Goal: Transaction & Acquisition: Purchase product/service

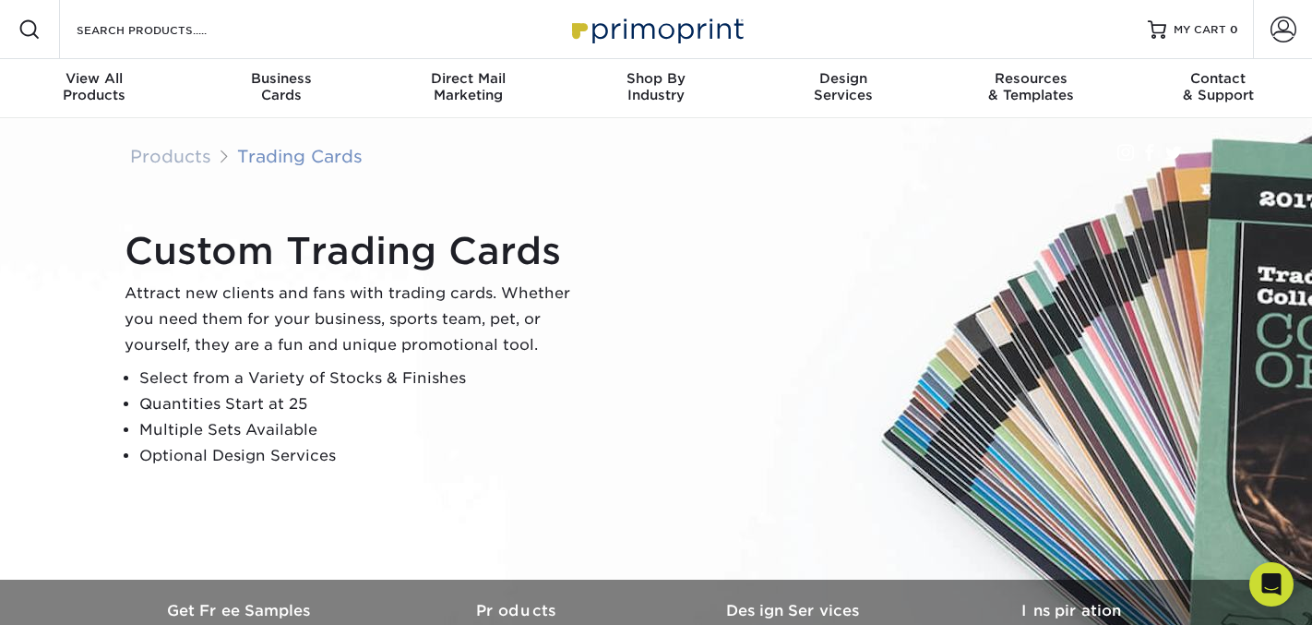
click at [304, 159] on link "Trading Cards" at bounding box center [299, 156] width 125 height 20
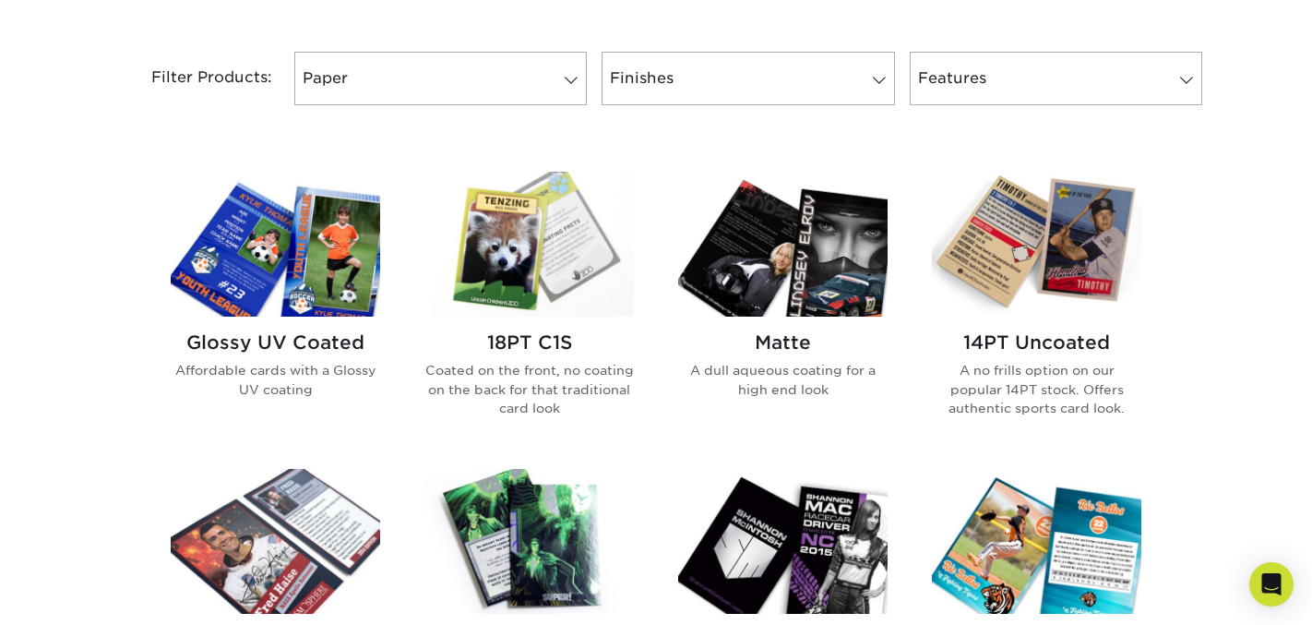
scroll to position [772, 0]
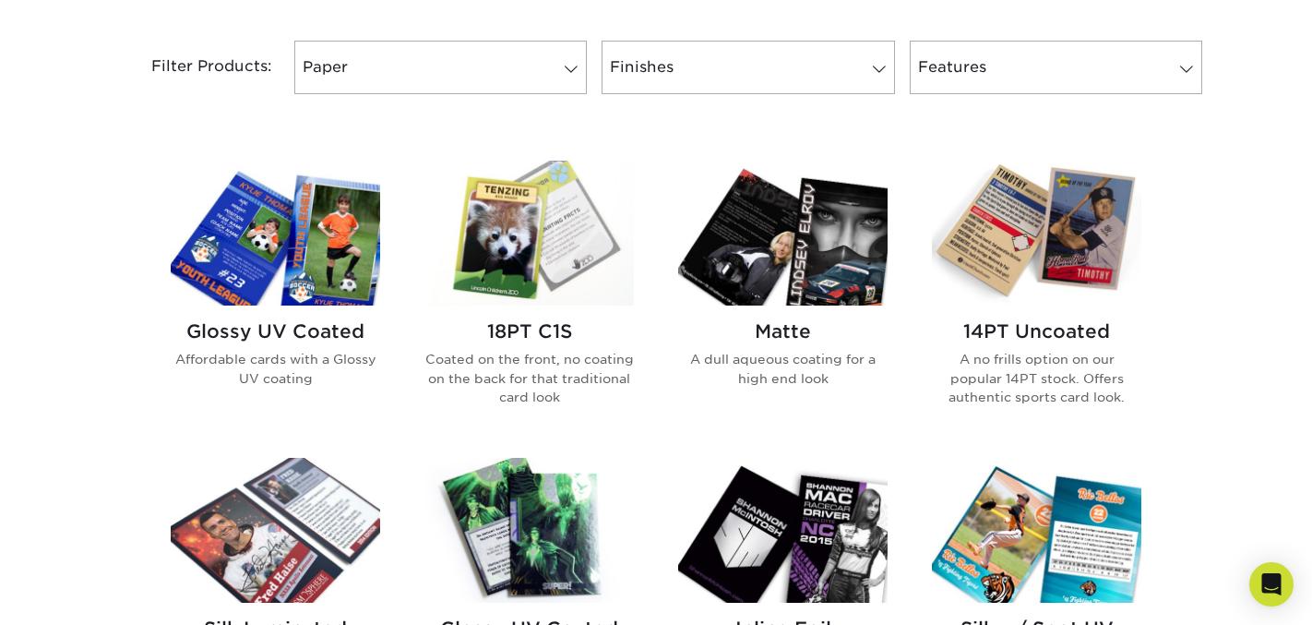
click at [334, 286] on img at bounding box center [275, 233] width 209 height 145
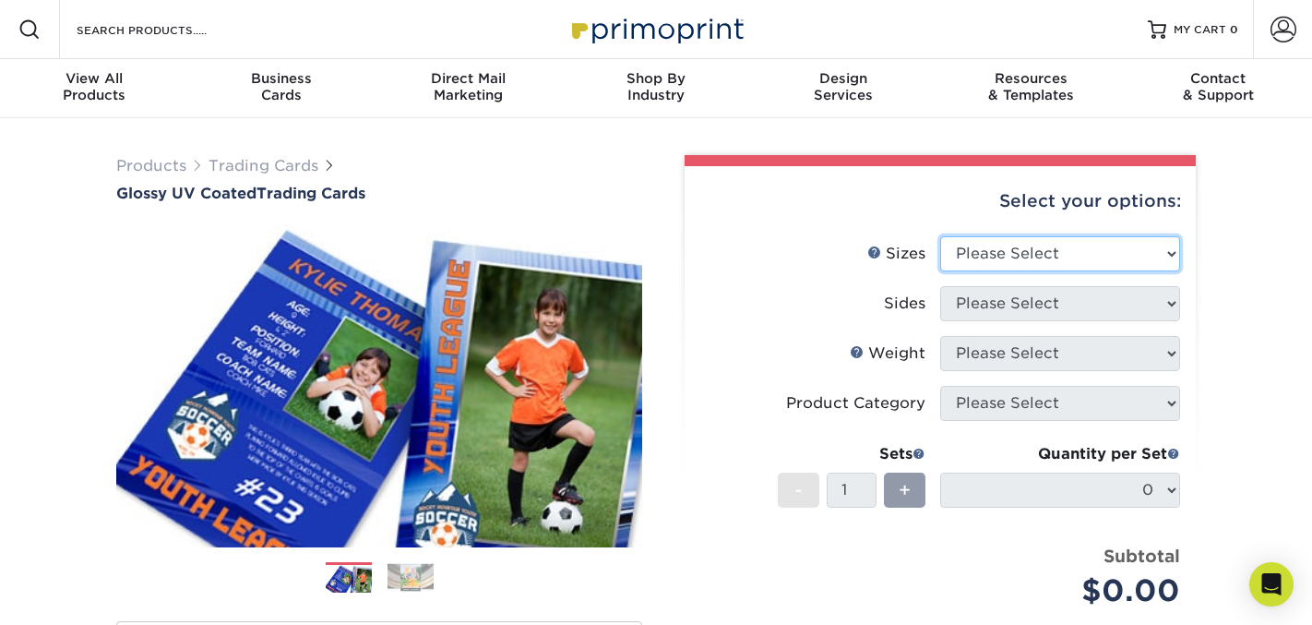
click at [1098, 258] on select "Please Select 2.5" x 3.5"" at bounding box center [1060, 253] width 240 height 35
select select "2.50x3.50"
click at [940, 236] on select "Please Select 2.5" x 3.5"" at bounding box center [1060, 253] width 240 height 35
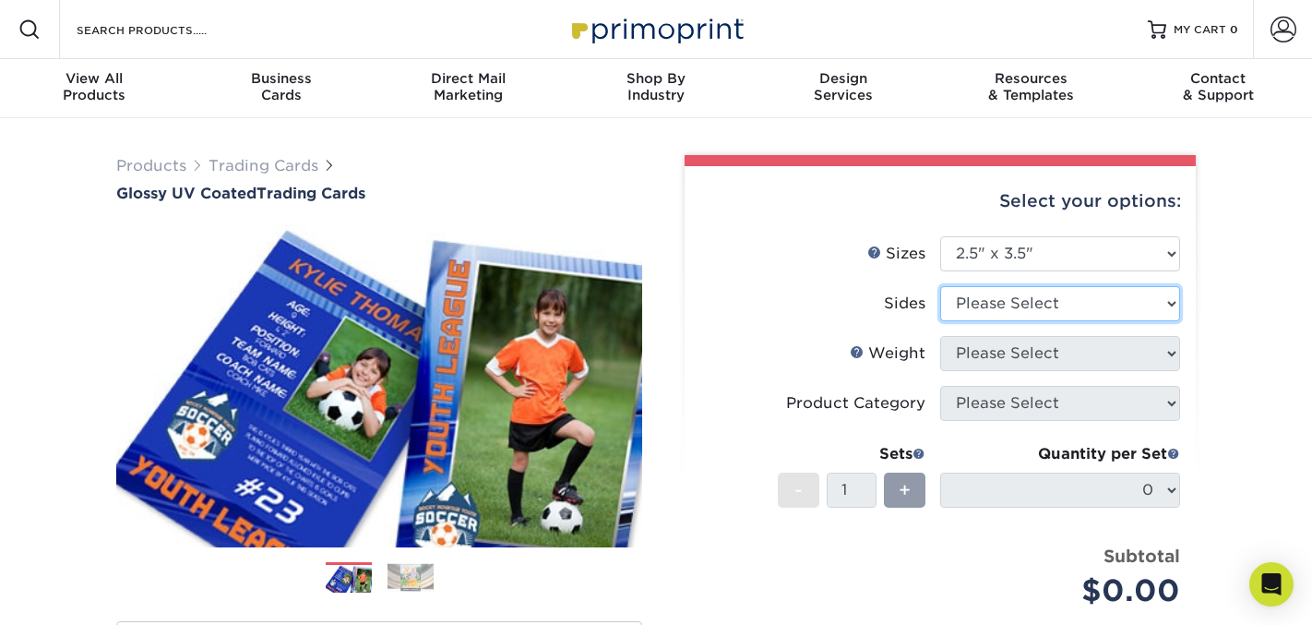
click at [1079, 301] on select "Please Select Print Both Sides Print Front Only" at bounding box center [1060, 303] width 240 height 35
select select "13abbda7-1d64-4f25-8bb2-c179b224825d"
click at [940, 286] on select "Please Select Print Both Sides Print Front Only" at bounding box center [1060, 303] width 240 height 35
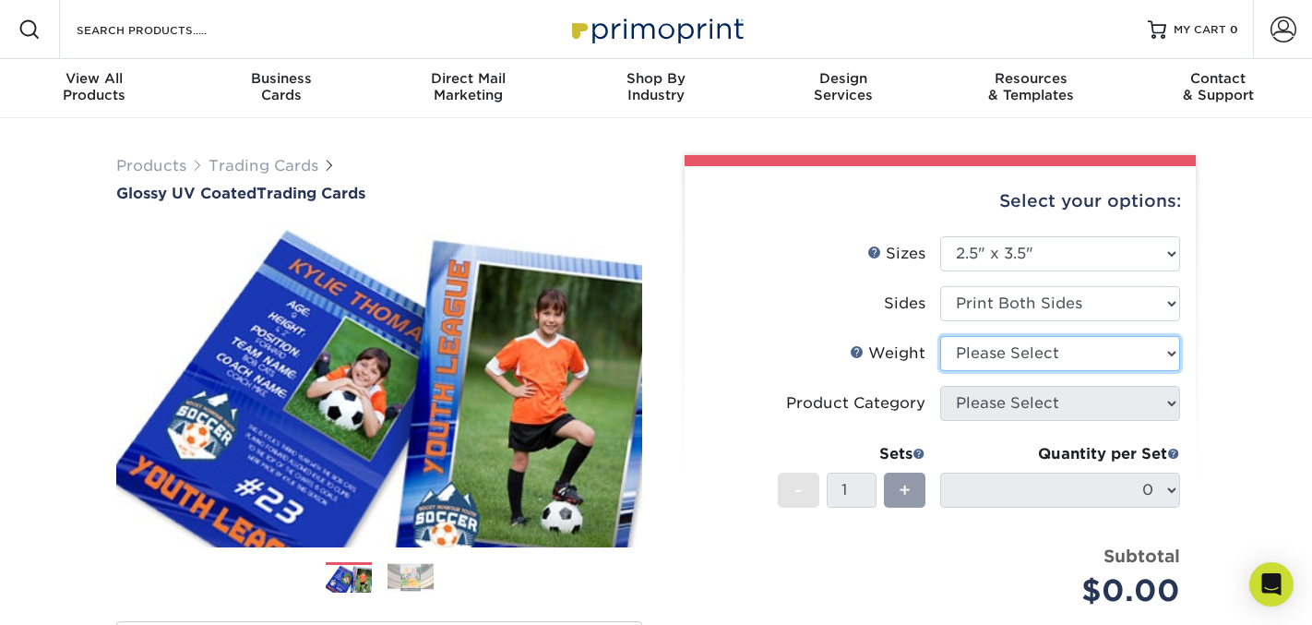
click at [1072, 348] on select "Please Select 16PT 14PT 18PT C1S" at bounding box center [1060, 353] width 240 height 35
select select "18PTC1S"
click at [940, 336] on select "Please Select 16PT 14PT 18PT C1S" at bounding box center [1060, 353] width 240 height 35
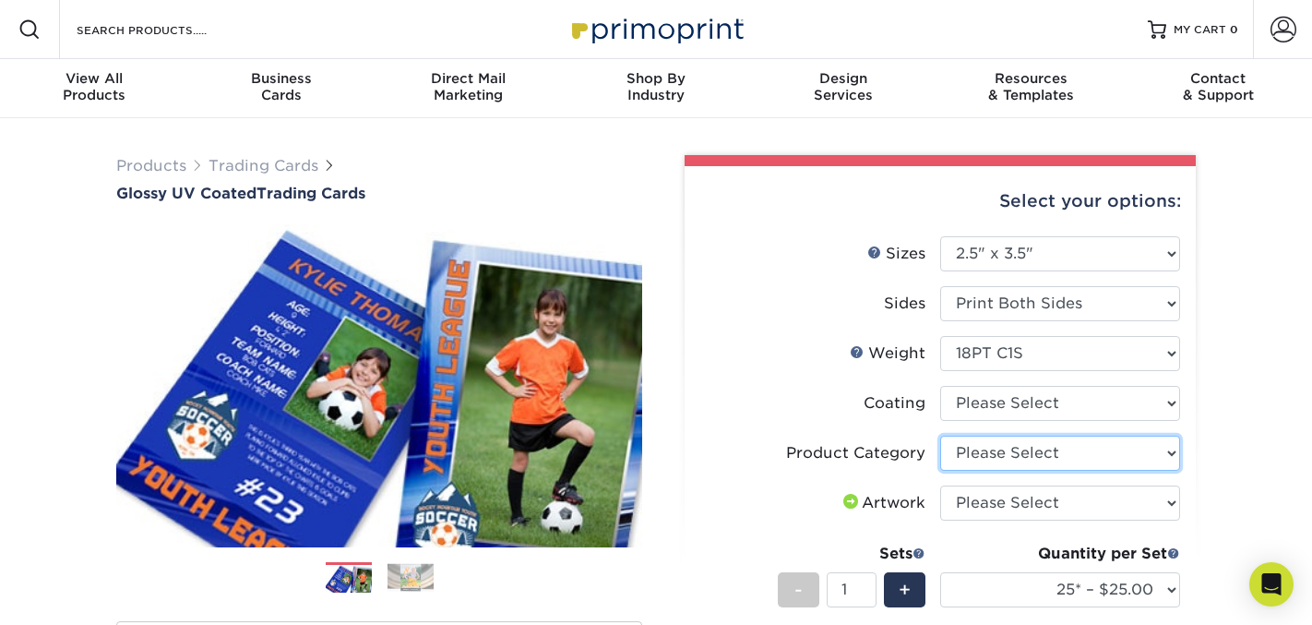
click at [1065, 455] on select "Please Select Trading Cards" at bounding box center [1060, 452] width 240 height 35
select select "c2f9bce9-36c2-409d-b101-c29d9d031e18"
click at [940, 435] on select "Please Select Trading Cards" at bounding box center [1060, 452] width 240 height 35
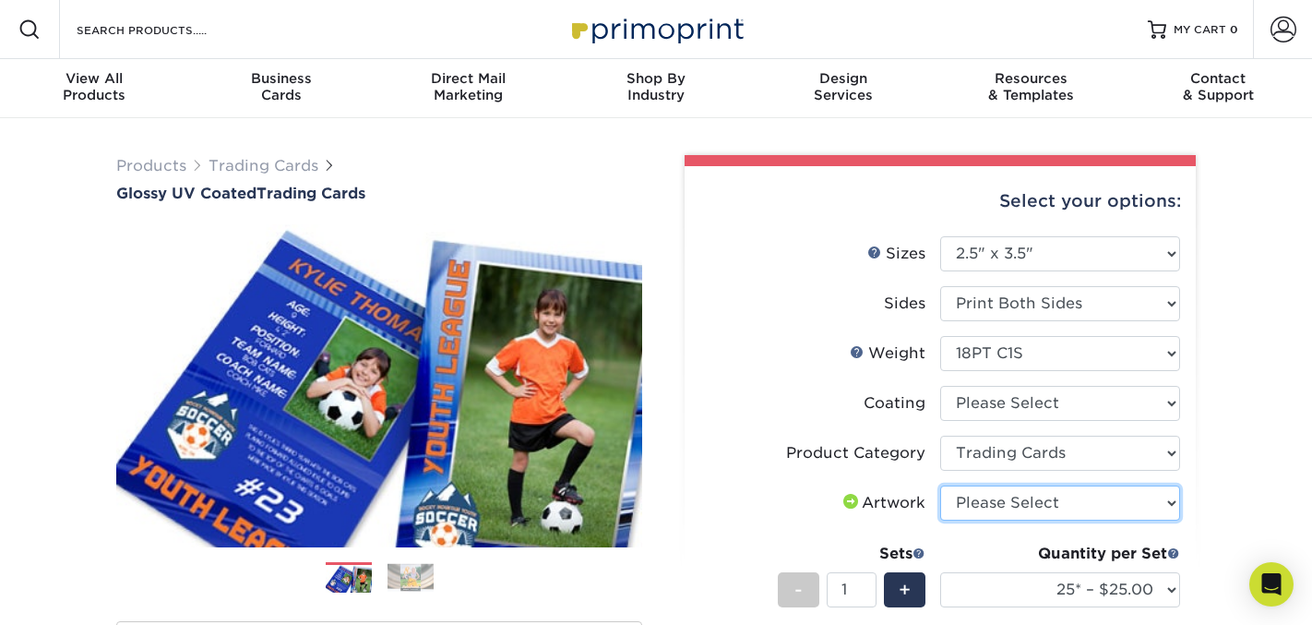
click at [1064, 506] on select "Please Select I will upload files I need a design - $100" at bounding box center [1060, 502] width 240 height 35
select select "upload"
click at [940, 485] on select "Please Select I will upload files I need a design - $100" at bounding box center [1060, 502] width 240 height 35
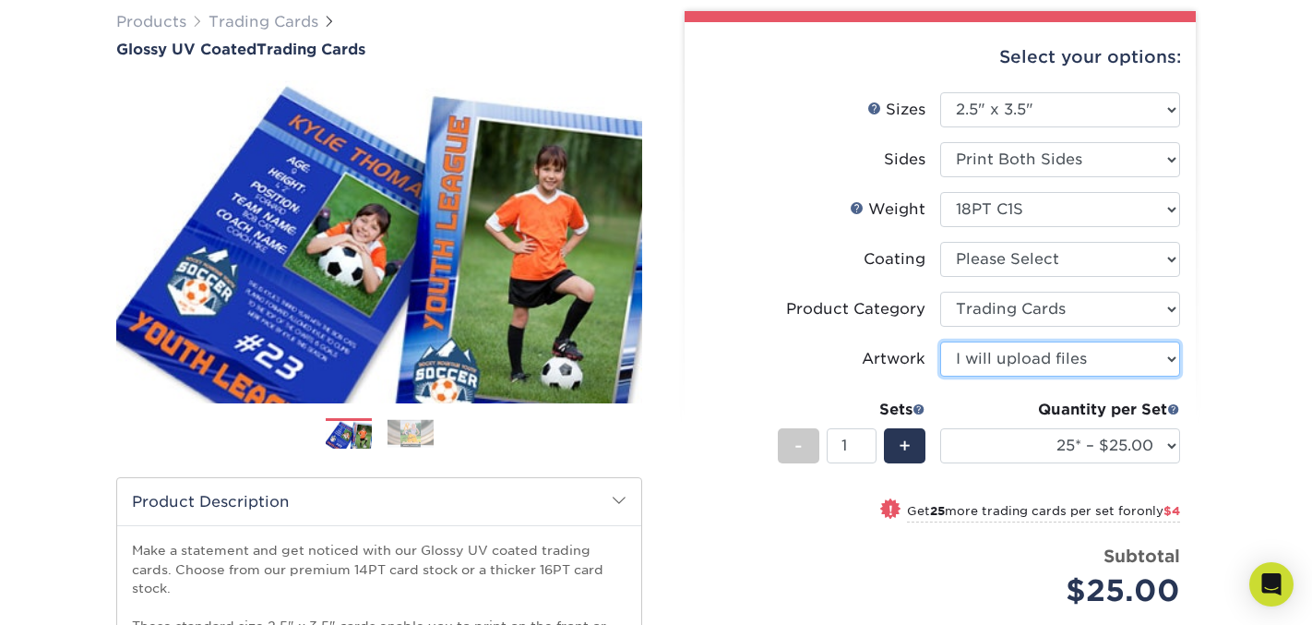
scroll to position [149, 0]
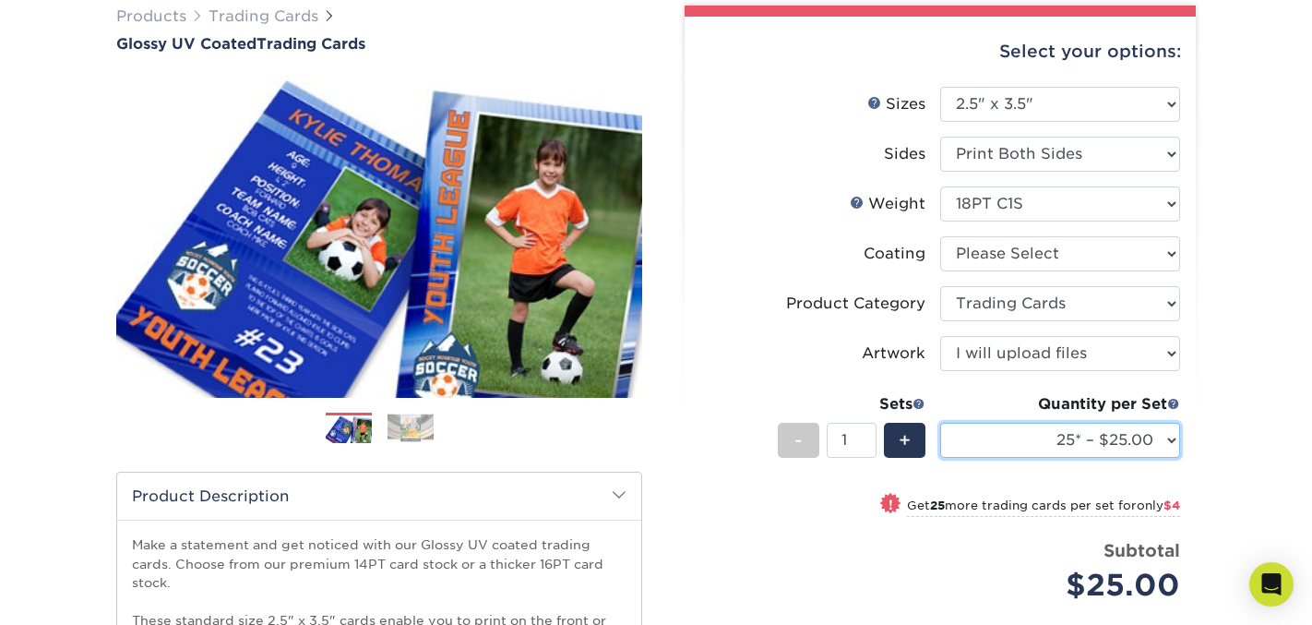
click at [1171, 441] on select "25* – $25.00 50* – $29.00 75* – $37.00 100* – $41.00 250* – $48.00 500 – $58.00…" at bounding box center [1060, 440] width 240 height 35
select select "500 – $58.00"
click at [940, 423] on select "25* – $25.00 50* – $29.00 75* – $37.00 100* – $41.00 250* – $48.00 500 – $58.00…" at bounding box center [1060, 440] width 240 height 35
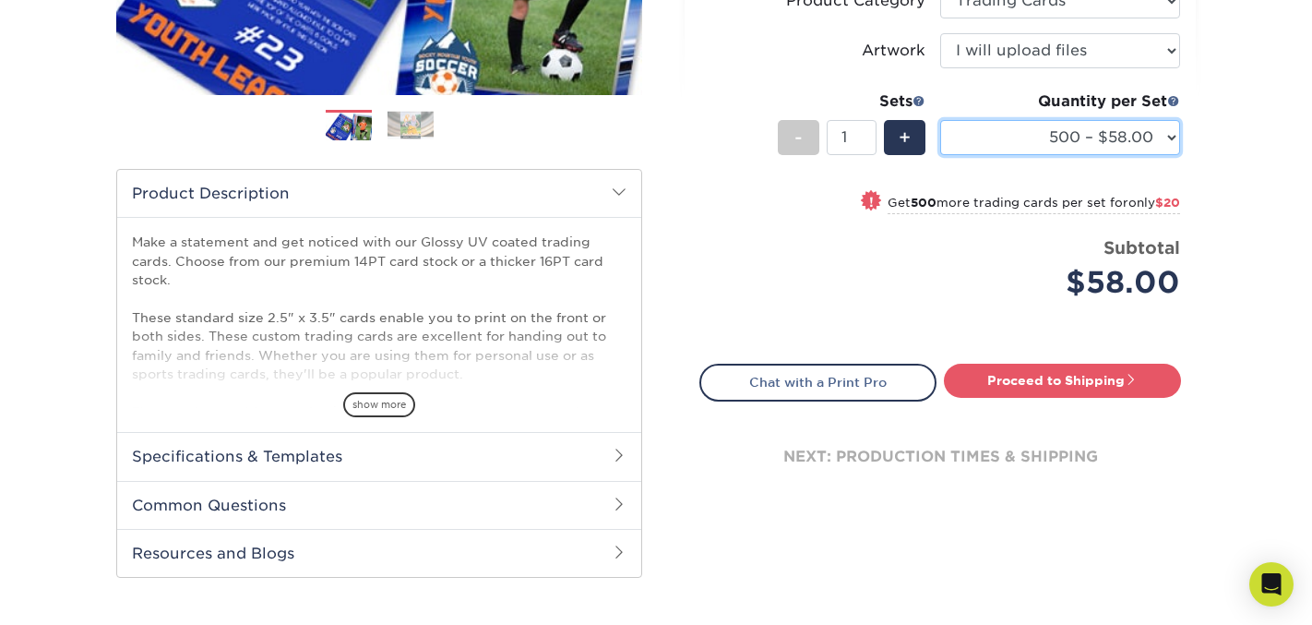
scroll to position [453, 0]
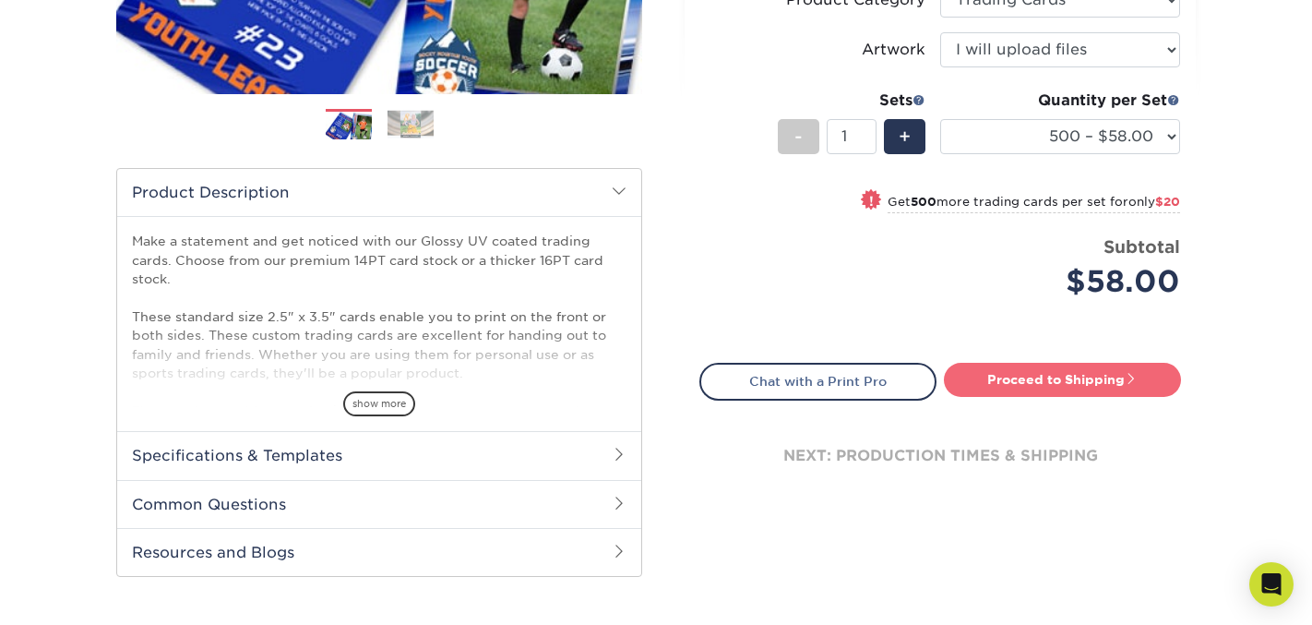
click at [1064, 384] on link "Proceed to Shipping" at bounding box center [1062, 379] width 237 height 33
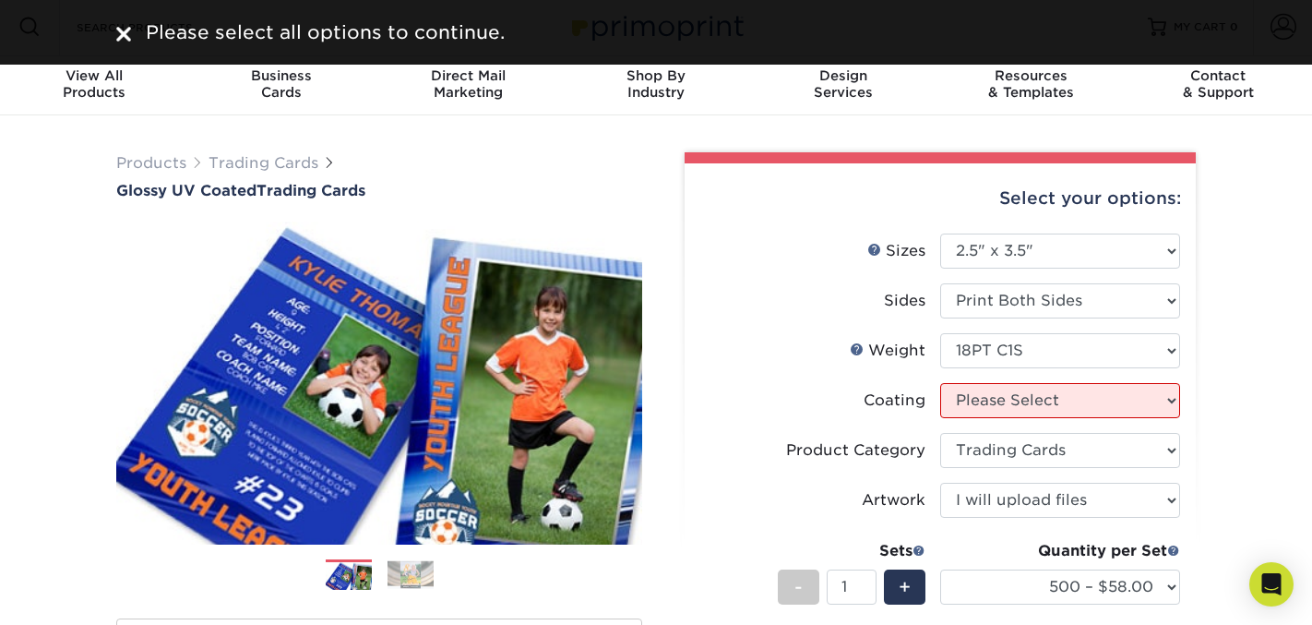
scroll to position [0, 0]
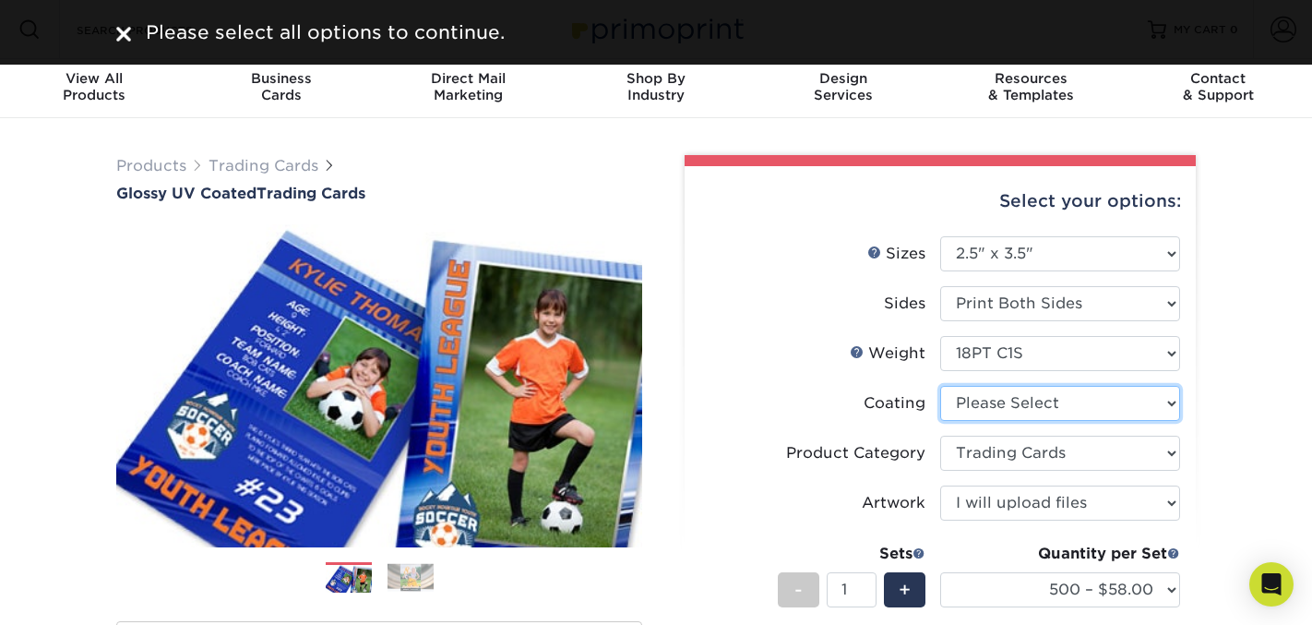
click at [1040, 400] on select at bounding box center [1060, 403] width 240 height 35
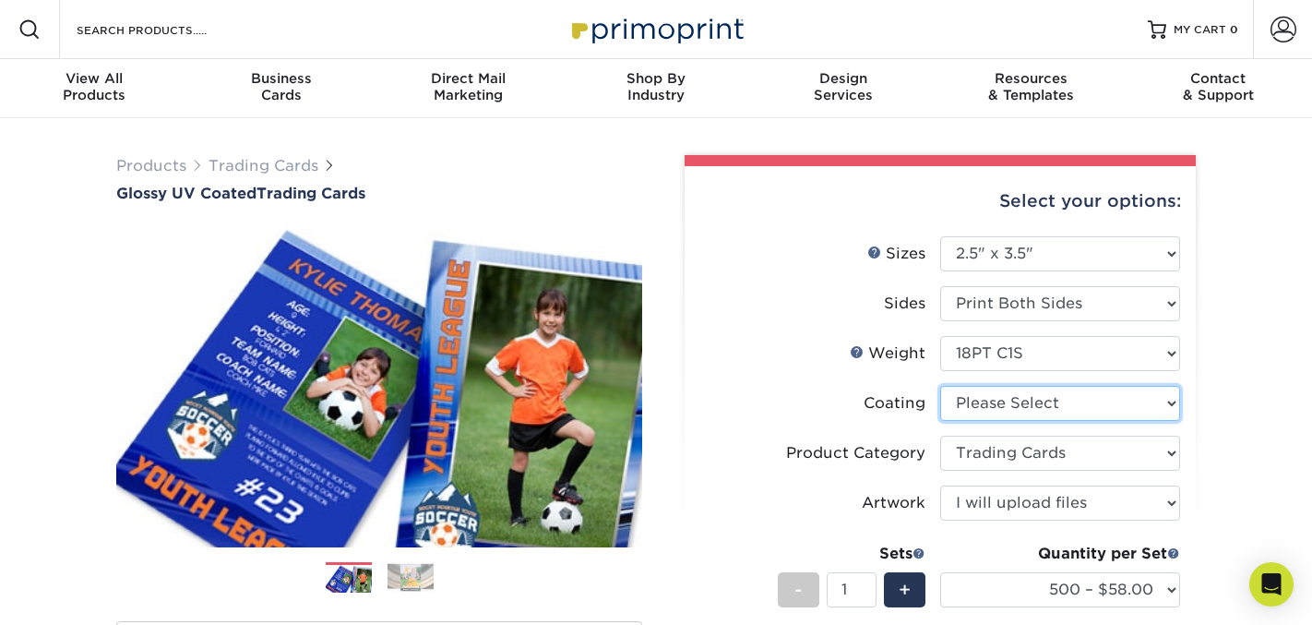
select select "1e8116af-acfc-44b1-83dc-8181aa338834"
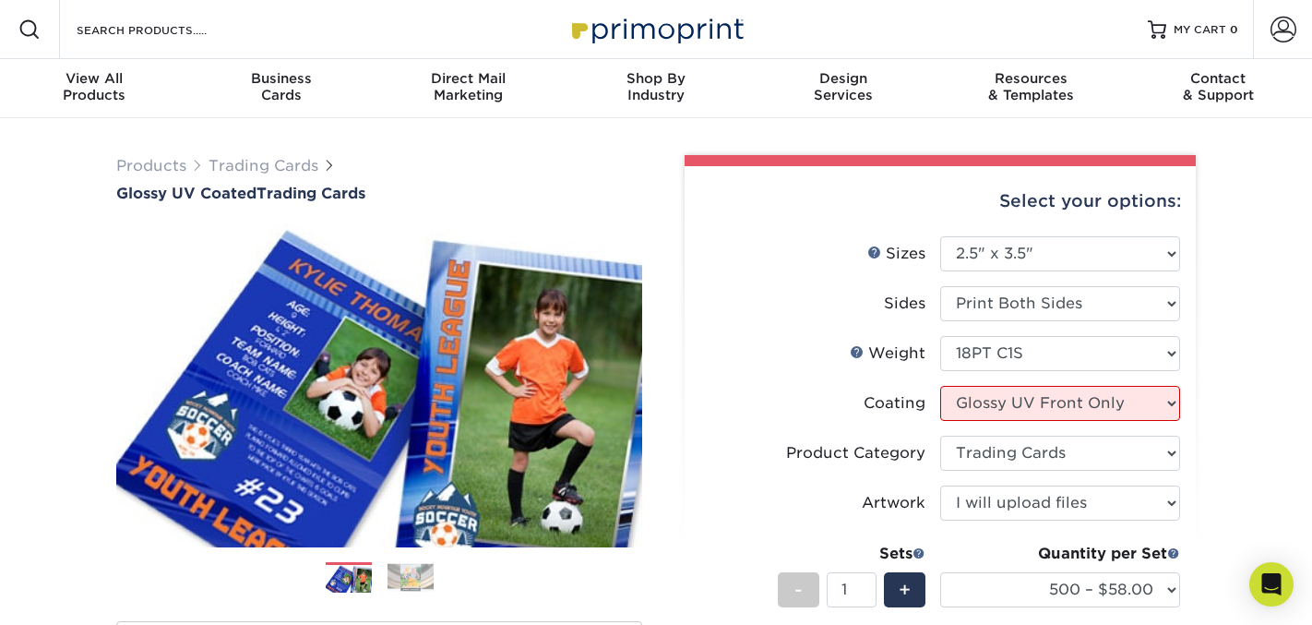
click at [940, 386] on select at bounding box center [1060, 403] width 240 height 35
select select "-1"
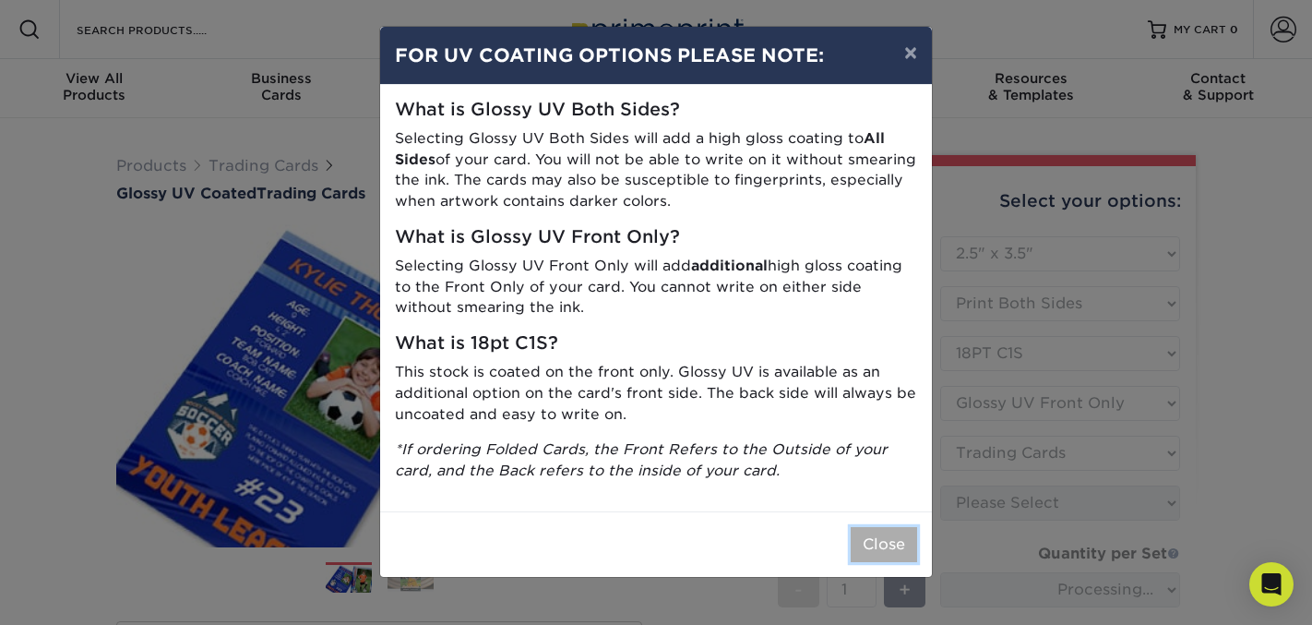
click at [883, 544] on button "Close" at bounding box center [884, 544] width 66 height 35
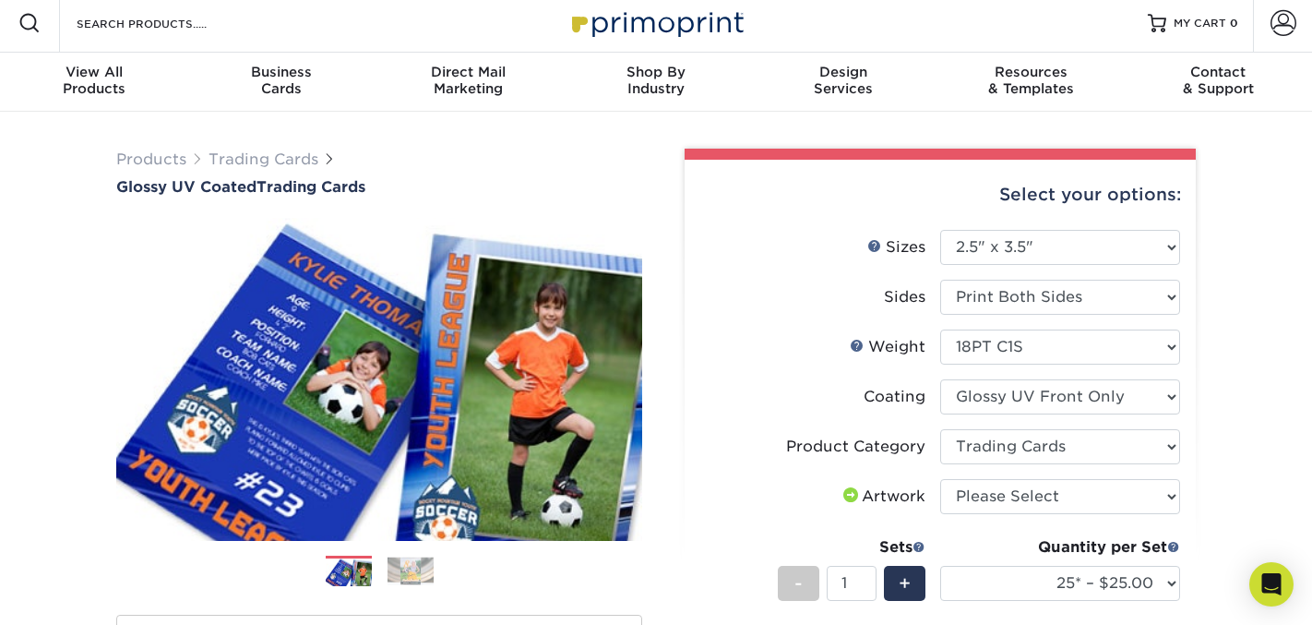
scroll to position [8, 0]
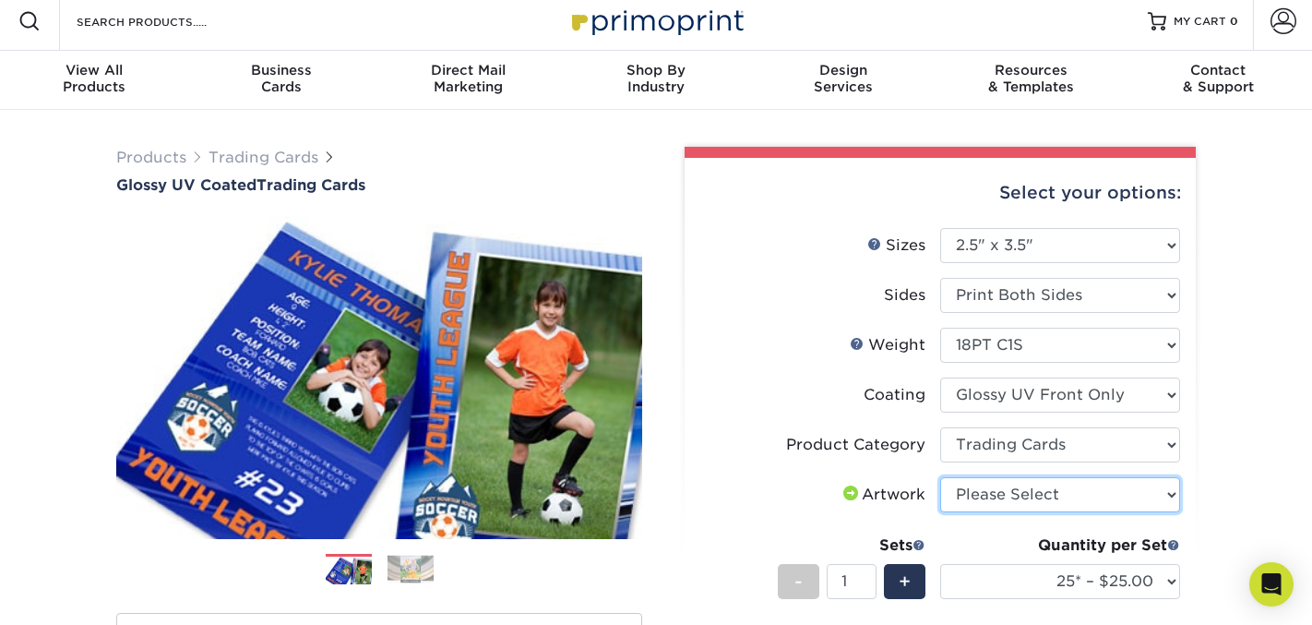
click at [1077, 500] on select "Please Select I will upload files I need a design - $100" at bounding box center [1060, 494] width 240 height 35
select select "upload"
click at [940, 477] on select "Please Select I will upload files I need a design - $100" at bounding box center [1060, 494] width 240 height 35
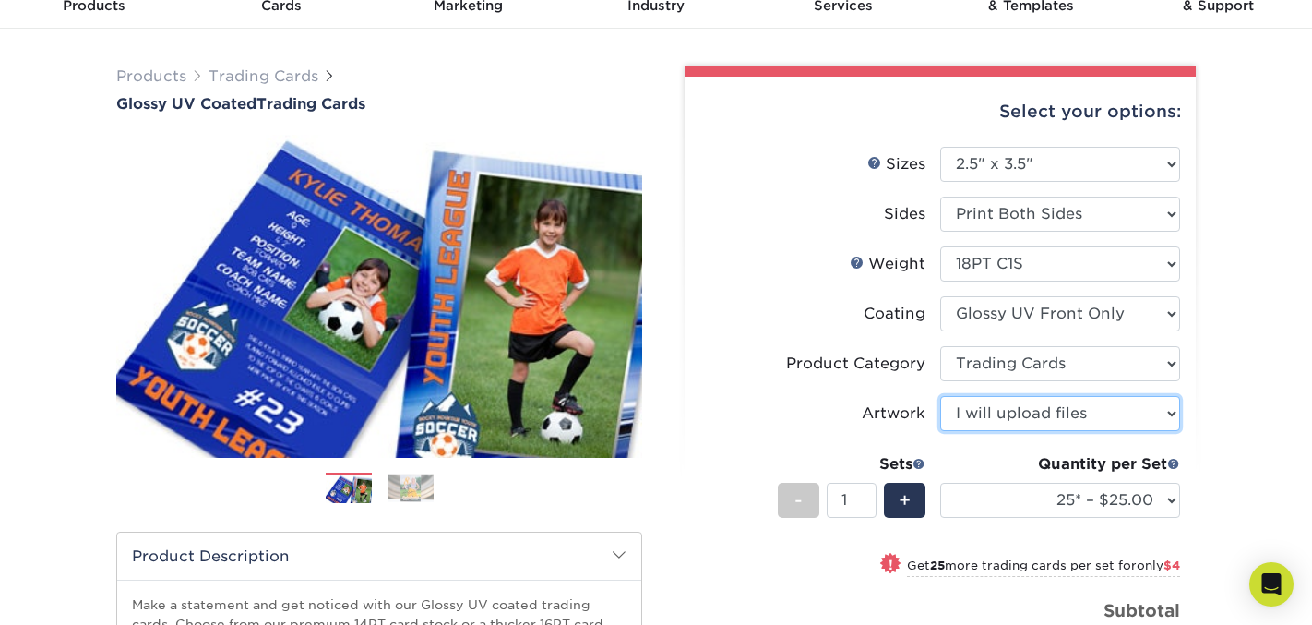
scroll to position [88, 0]
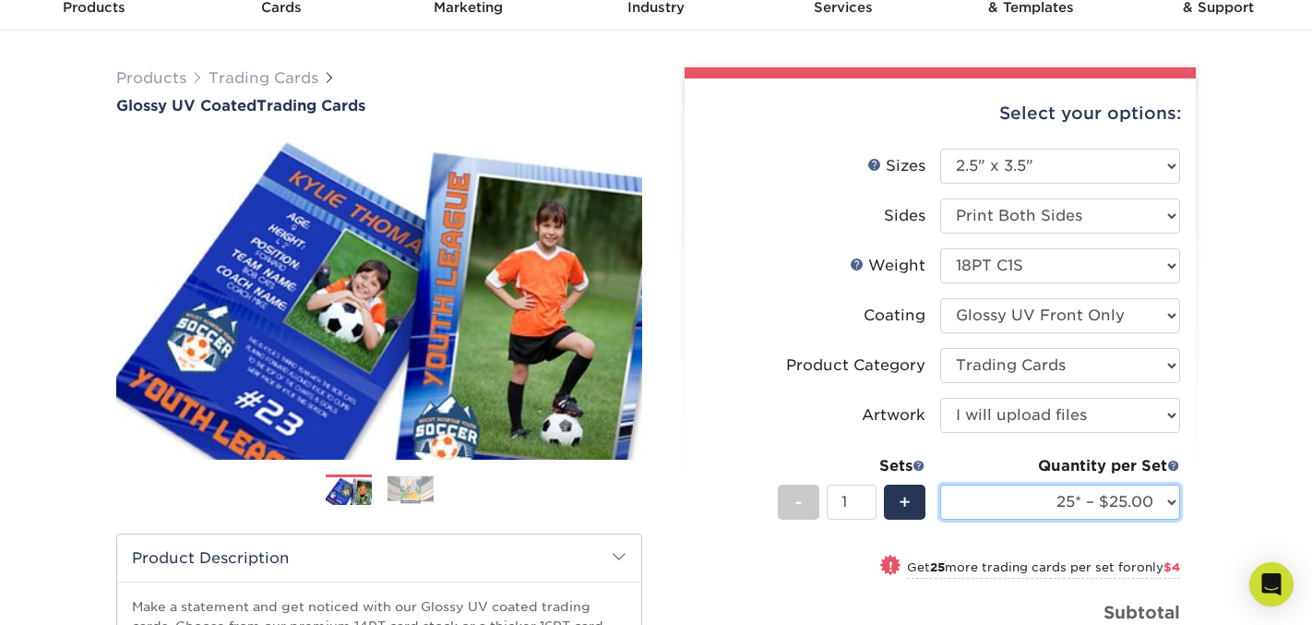
click at [1136, 503] on select "25* – $25.00 50* – $29.00 75* – $37.00 100* – $41.00 250* – $48.00 500 – $58.00…" at bounding box center [1060, 501] width 240 height 35
select select "500 – $58.00"
click at [940, 484] on select "25* – $25.00 50* – $29.00 75* – $37.00 100* – $41.00 250* – $48.00 500 – $58.00…" at bounding box center [1060, 501] width 240 height 35
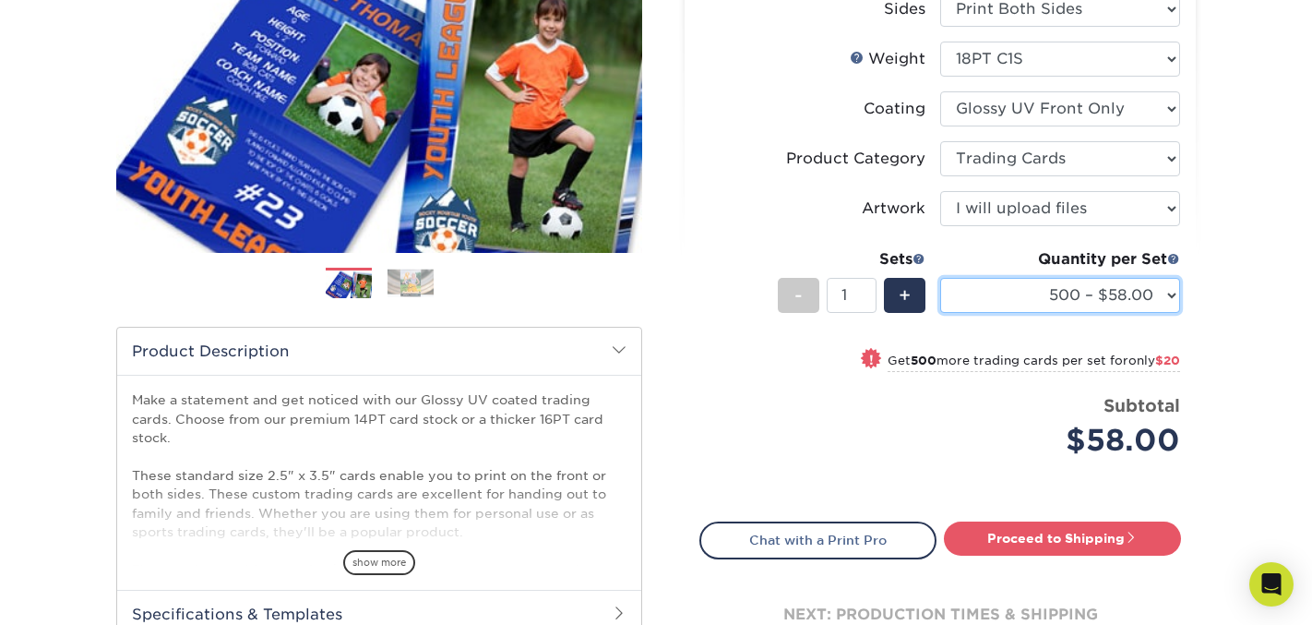
scroll to position [301, 0]
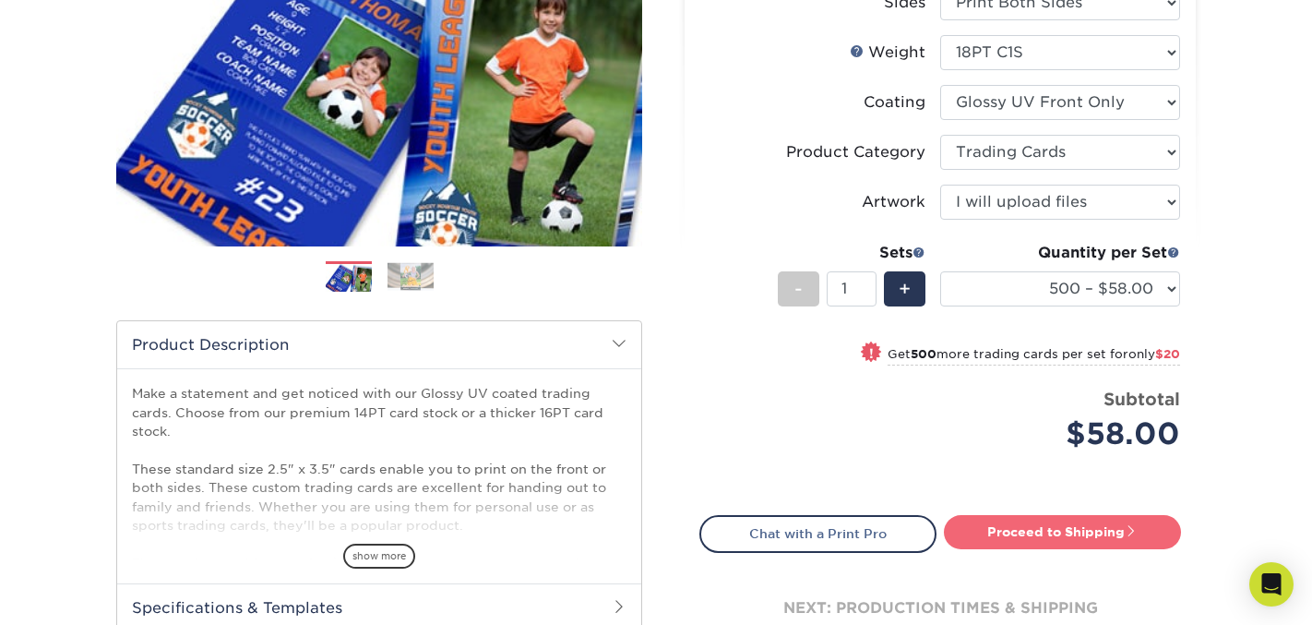
click at [1099, 516] on link "Proceed to Shipping" at bounding box center [1062, 531] width 237 height 33
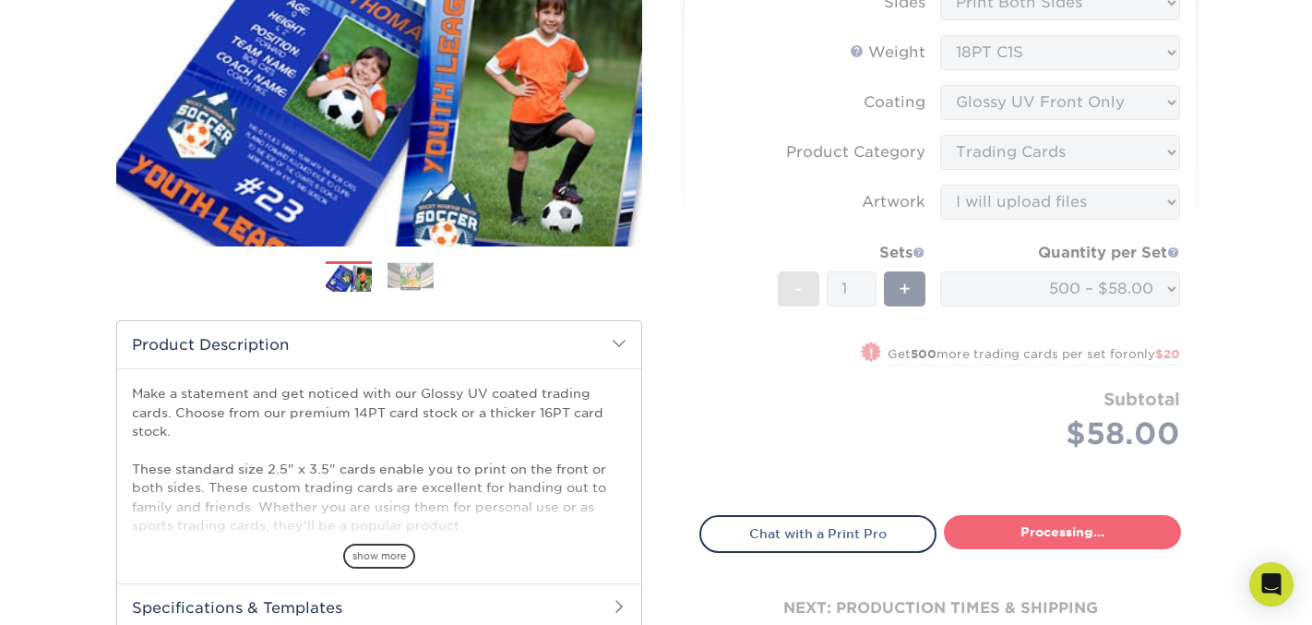
select select "83486e31-025a-419b-9d13-e628b4ff6c11"
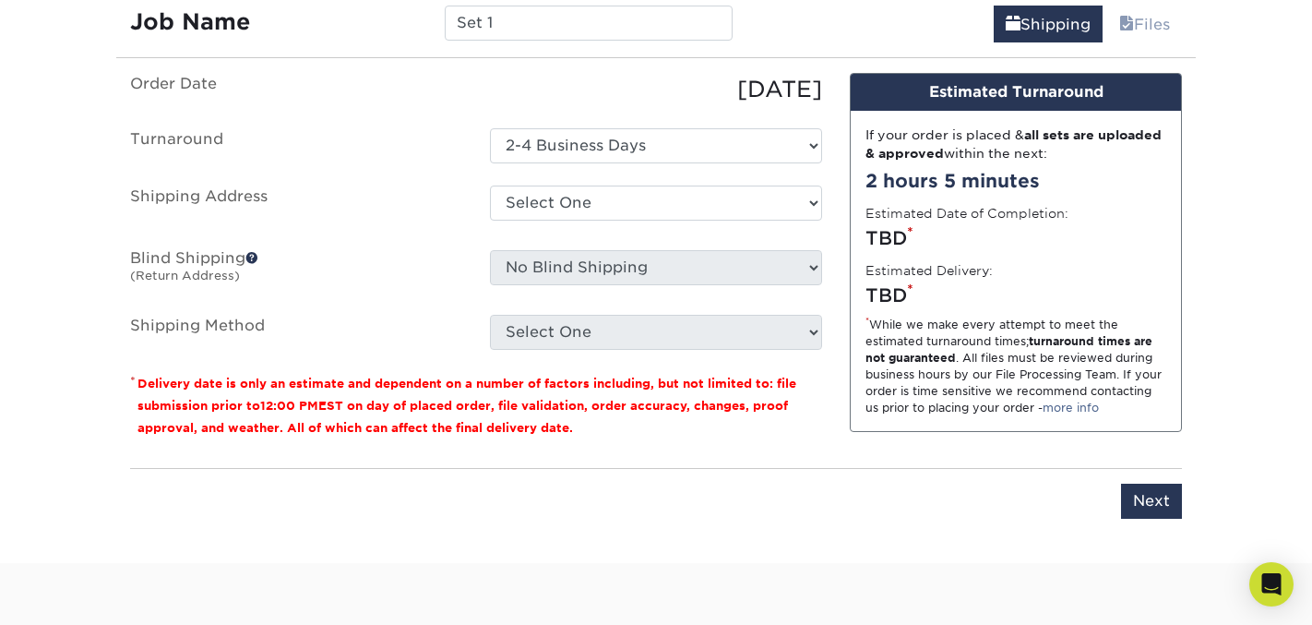
scroll to position [1150, 0]
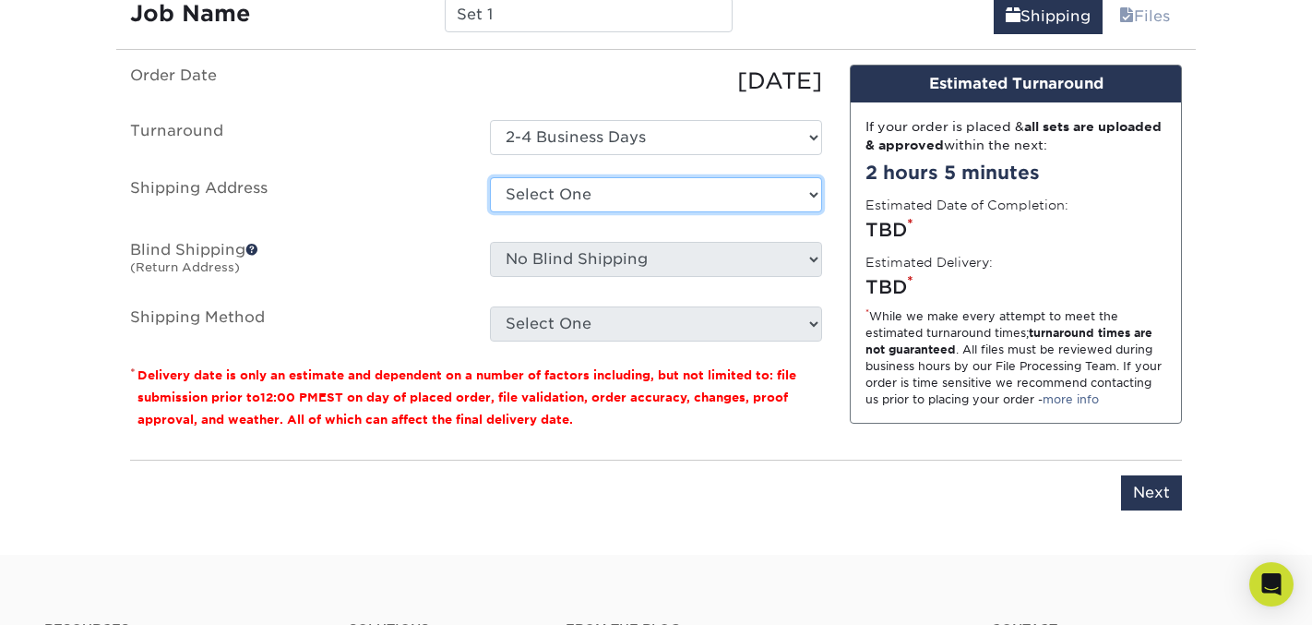
click at [805, 194] on select "Select One + Add New Address - Login" at bounding box center [656, 194] width 332 height 35
select select "newaddress"
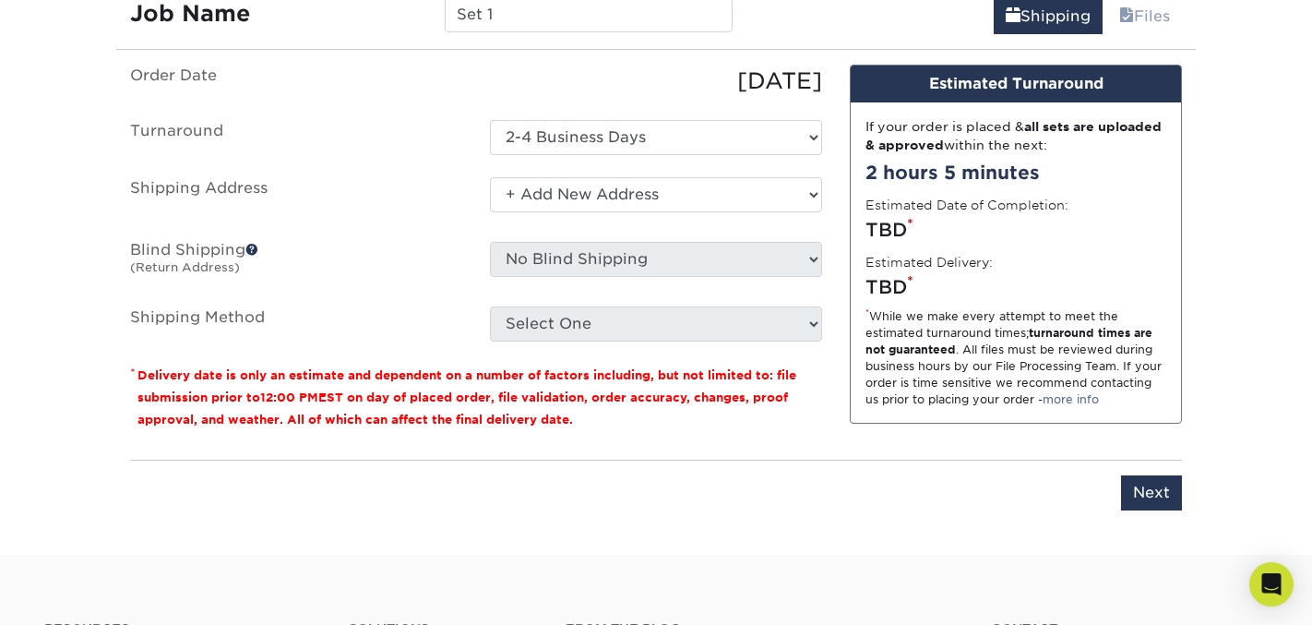
click at [490, 177] on select "Select One + Add New Address - Login" at bounding box center [656, 194] width 332 height 35
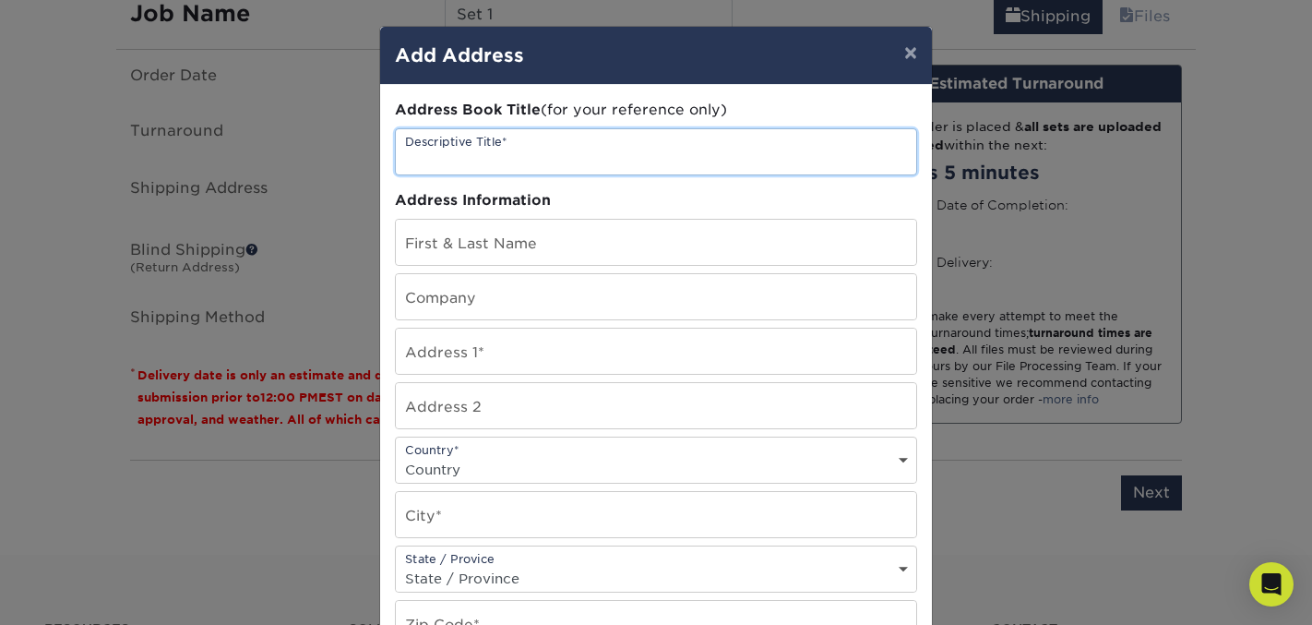
click at [474, 162] on input "text" at bounding box center [656, 151] width 520 height 45
type input "[PERSON_NAME][GEOGRAPHIC_DATA]"
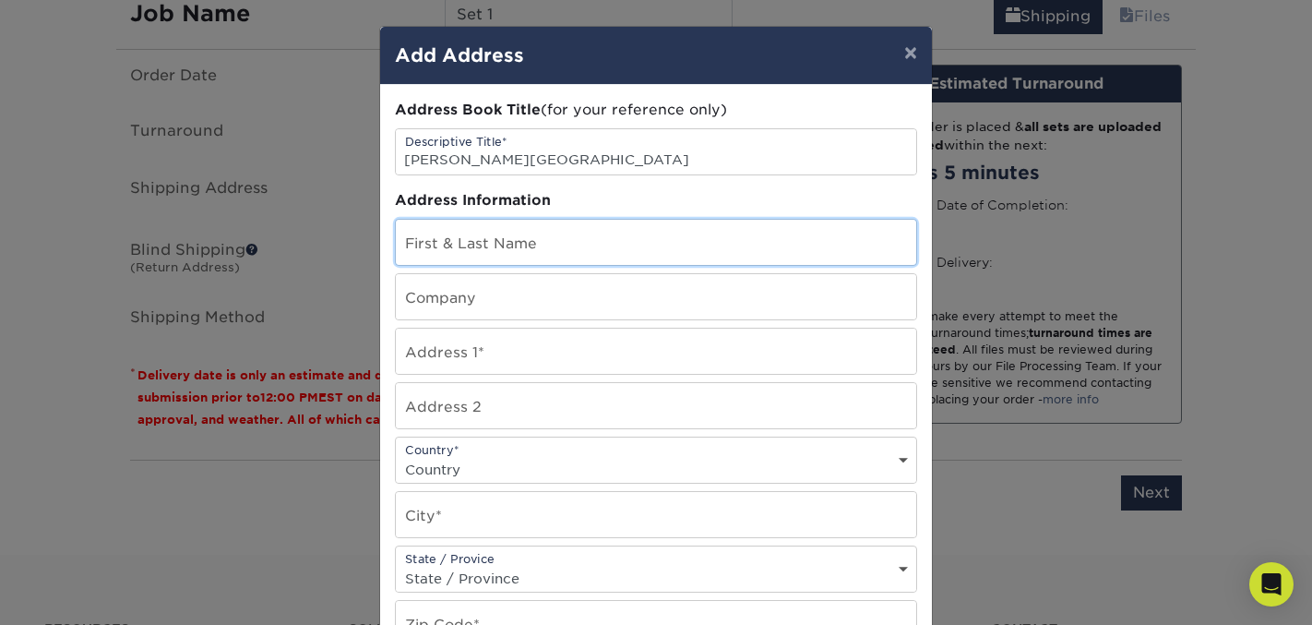
click at [465, 255] on input "text" at bounding box center [656, 242] width 520 height 45
type input "Jenie James"
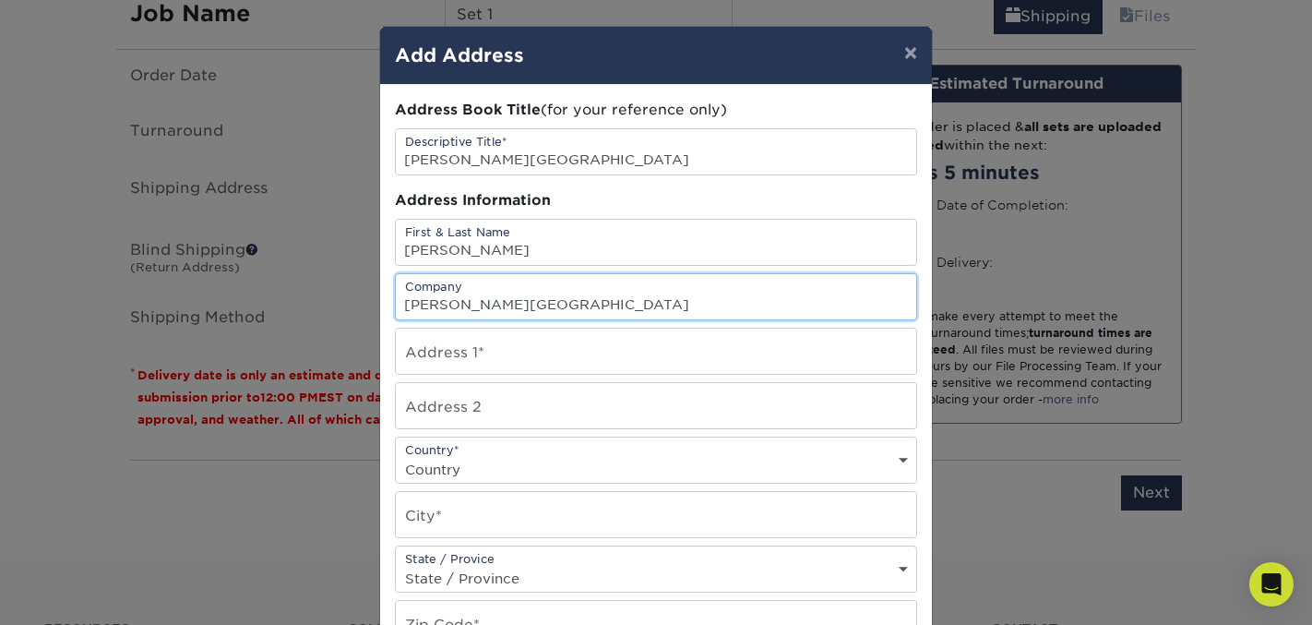
type input "[PERSON_NAME][GEOGRAPHIC_DATA]"
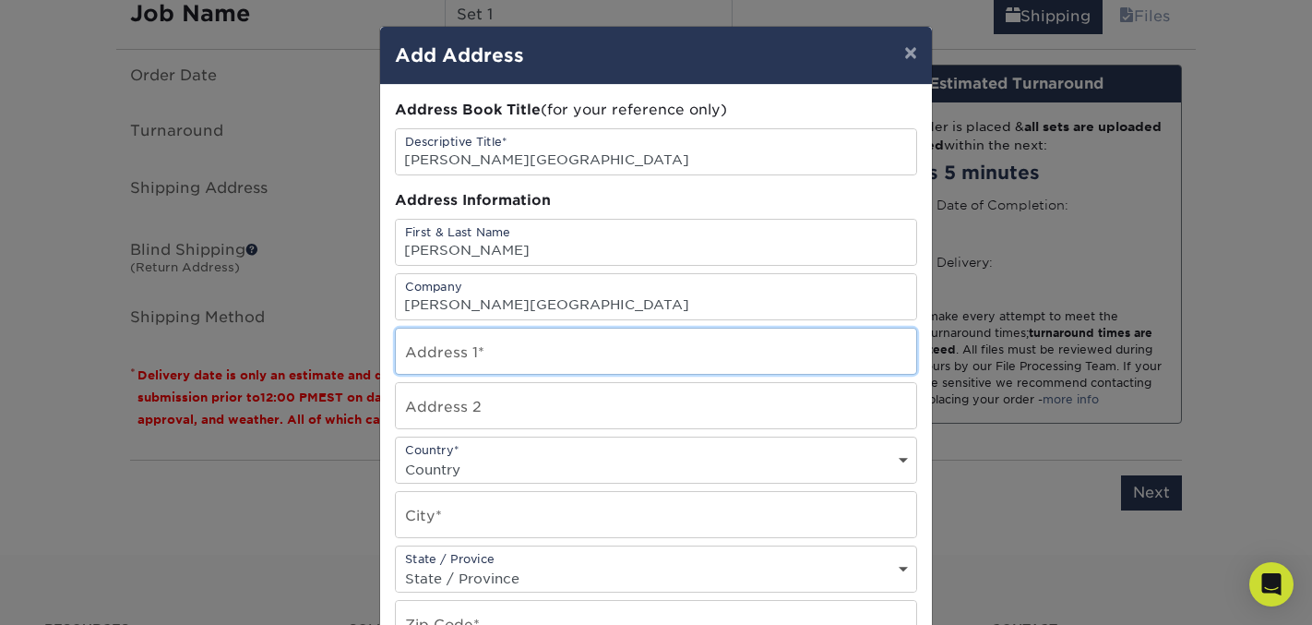
click at [431, 352] on input "text" at bounding box center [656, 350] width 520 height 45
type input "1570 Wilson Loop Road"
click at [514, 465] on select "Country United States Canada ----------------------------- Afghanistan Albania …" at bounding box center [656, 469] width 520 height 27
select select "US"
click at [396, 456] on select "Country United States Canada ----------------------------- Afghanistan Albania …" at bounding box center [656, 469] width 520 height 27
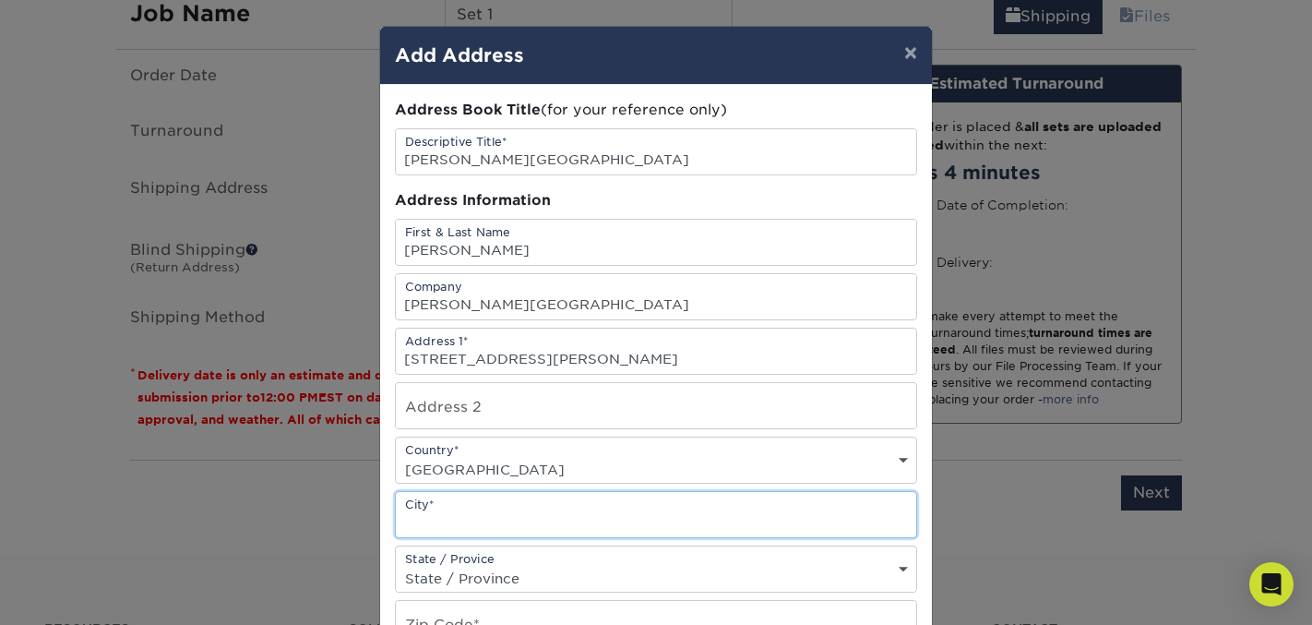
click at [479, 515] on input "text" at bounding box center [656, 514] width 520 height 45
type input "Ward"
click at [518, 566] on select "State / Province Alabama Alaska Arizona Arkansas California Colorado Connecticu…" at bounding box center [656, 578] width 520 height 27
select select "AR"
click at [396, 565] on select "State / Province Alabama Alaska Arizona Arkansas California Colorado Connecticu…" at bounding box center [656, 578] width 520 height 27
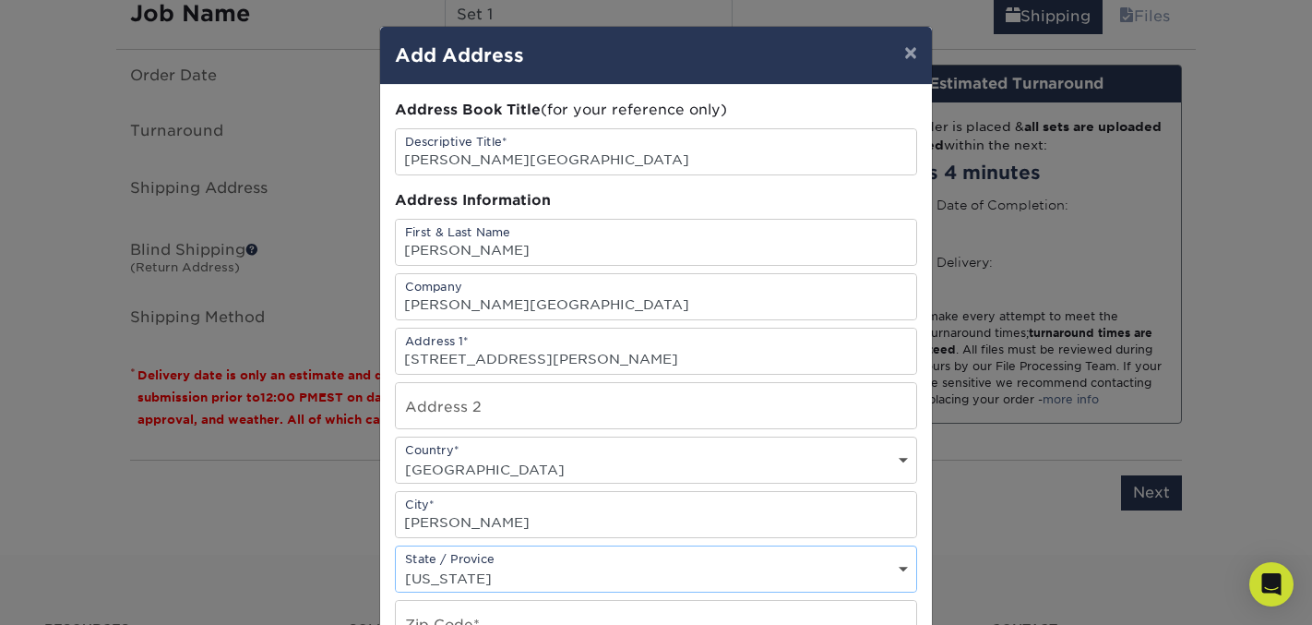
scroll to position [0, 0]
click at [449, 610] on input "text" at bounding box center [656, 623] width 520 height 45
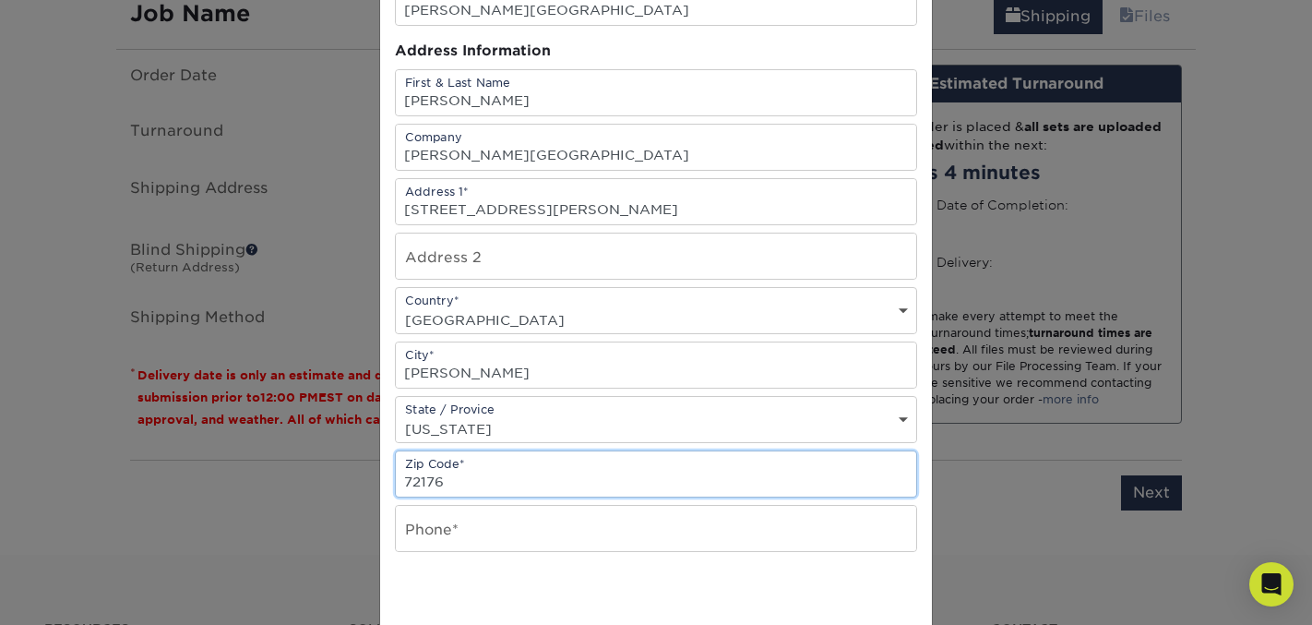
scroll to position [208, 0]
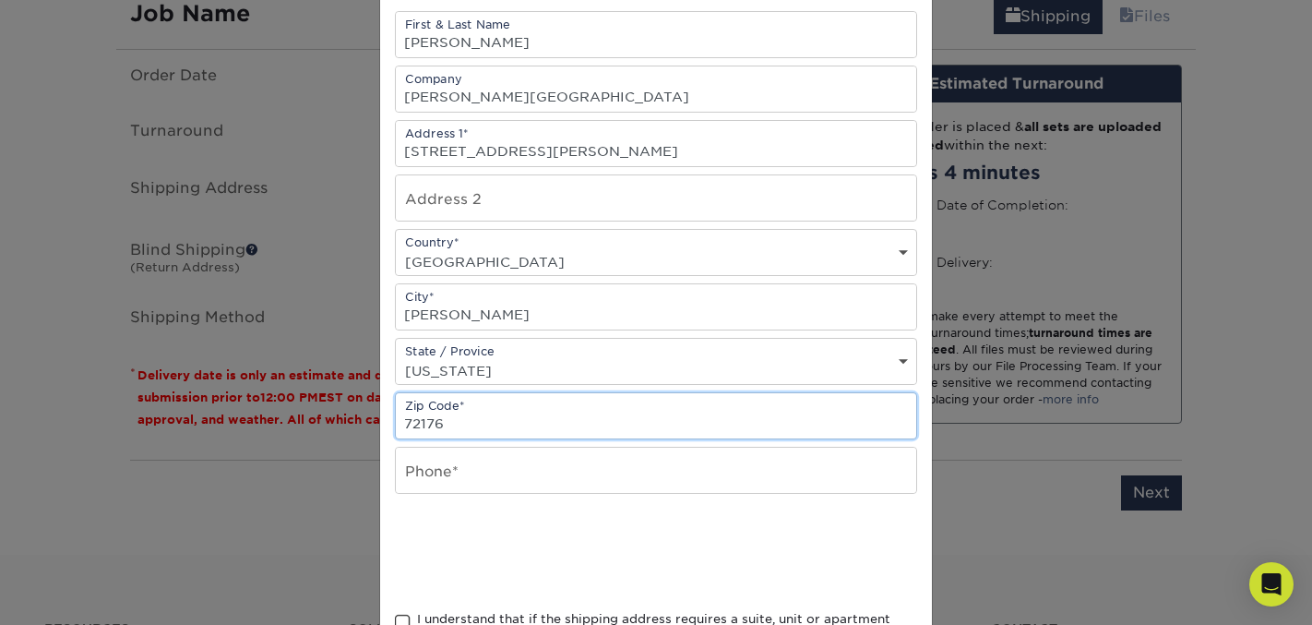
type input "72176"
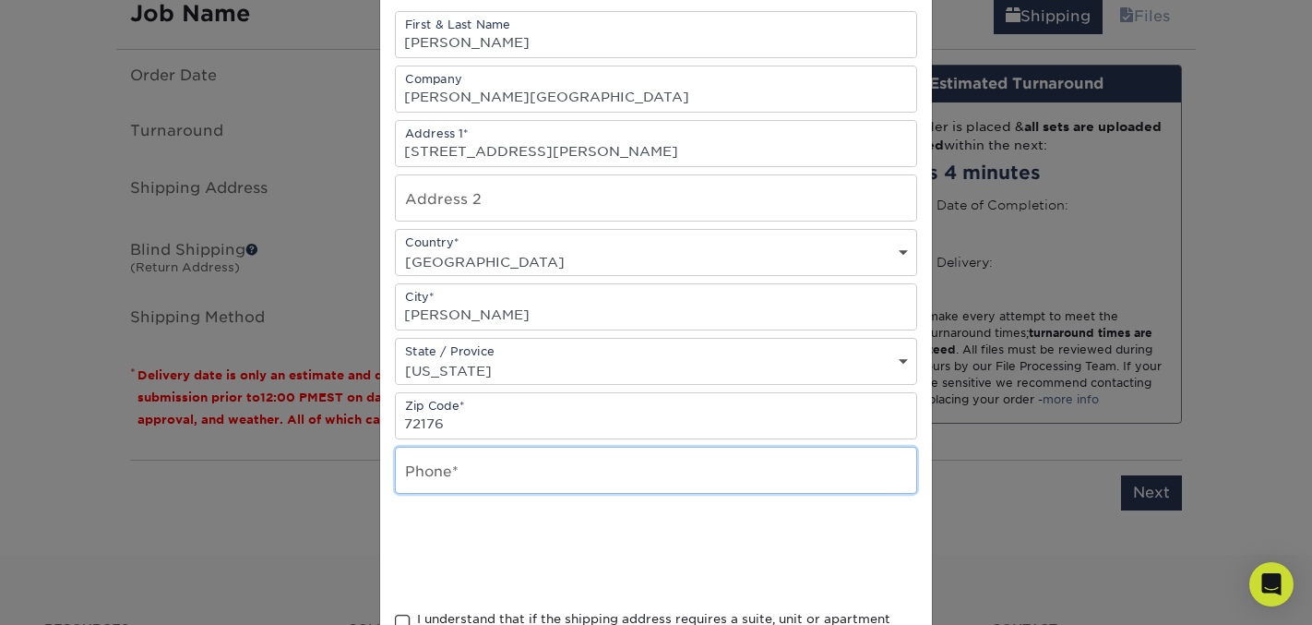
click at [498, 467] on input "text" at bounding box center [656, 469] width 520 height 45
type input "5017433569"
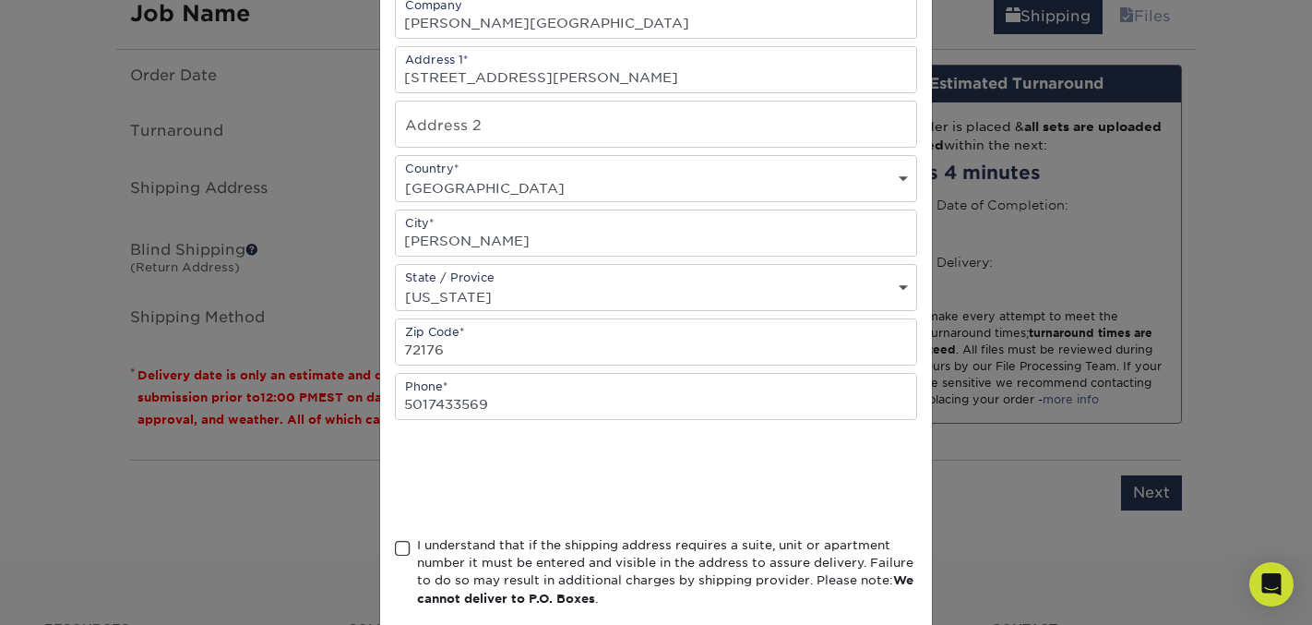
scroll to position [300, 0]
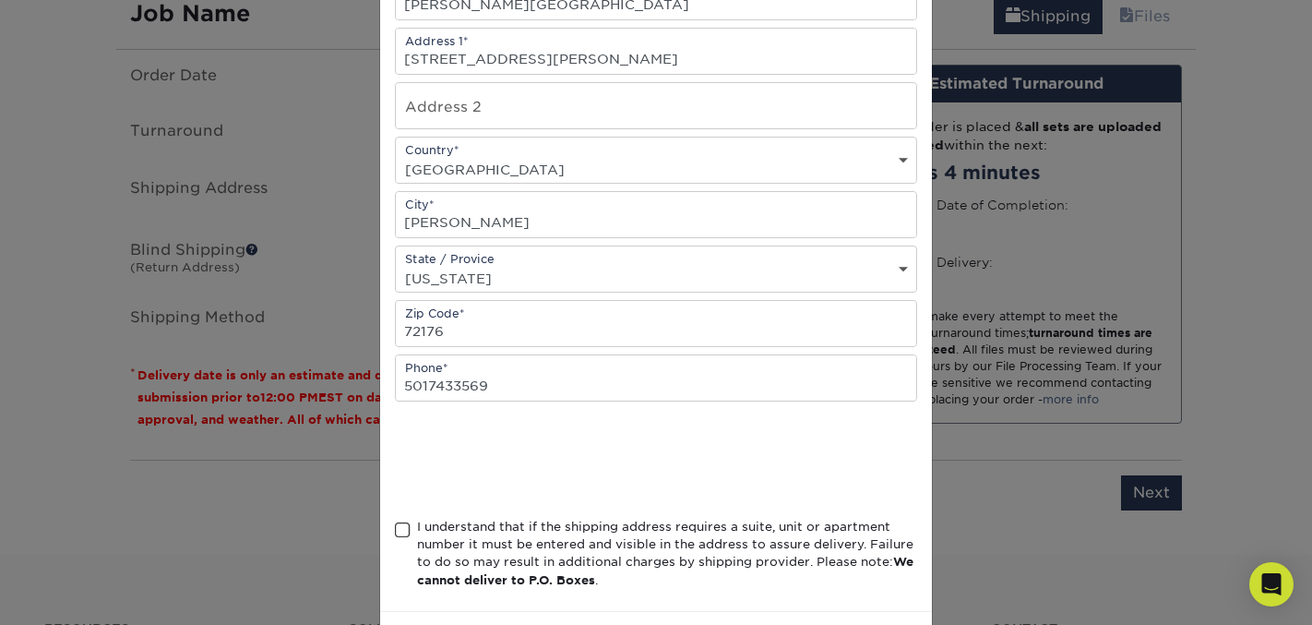
click at [401, 534] on span at bounding box center [403, 530] width 16 height 18
click at [0, 0] on input "I understand that if the shipping address requires a suite, unit or apartment n…" at bounding box center [0, 0] width 0 height 0
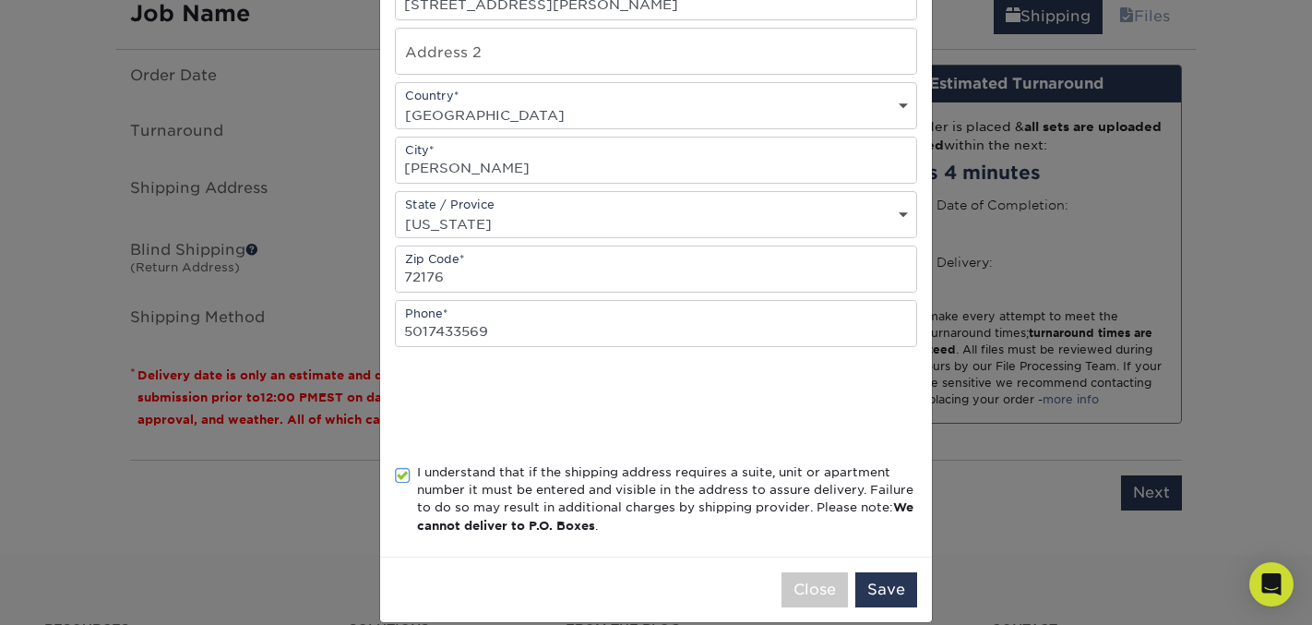
scroll to position [378, 0]
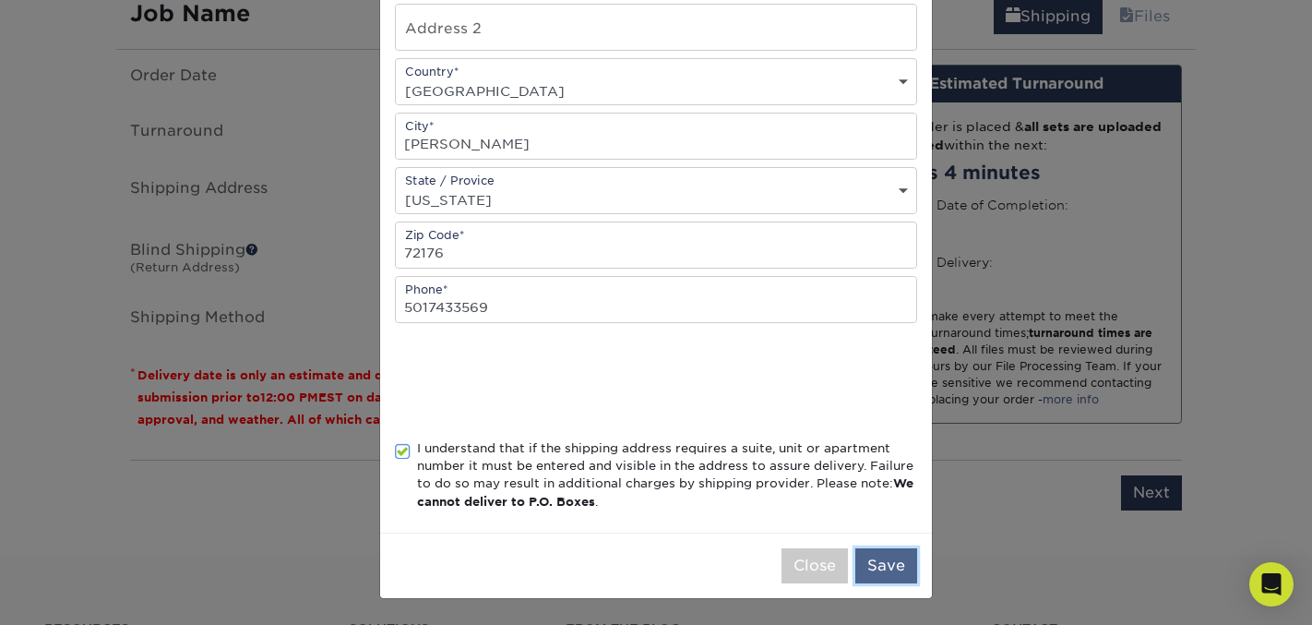
click at [894, 554] on button "Save" at bounding box center [886, 565] width 62 height 35
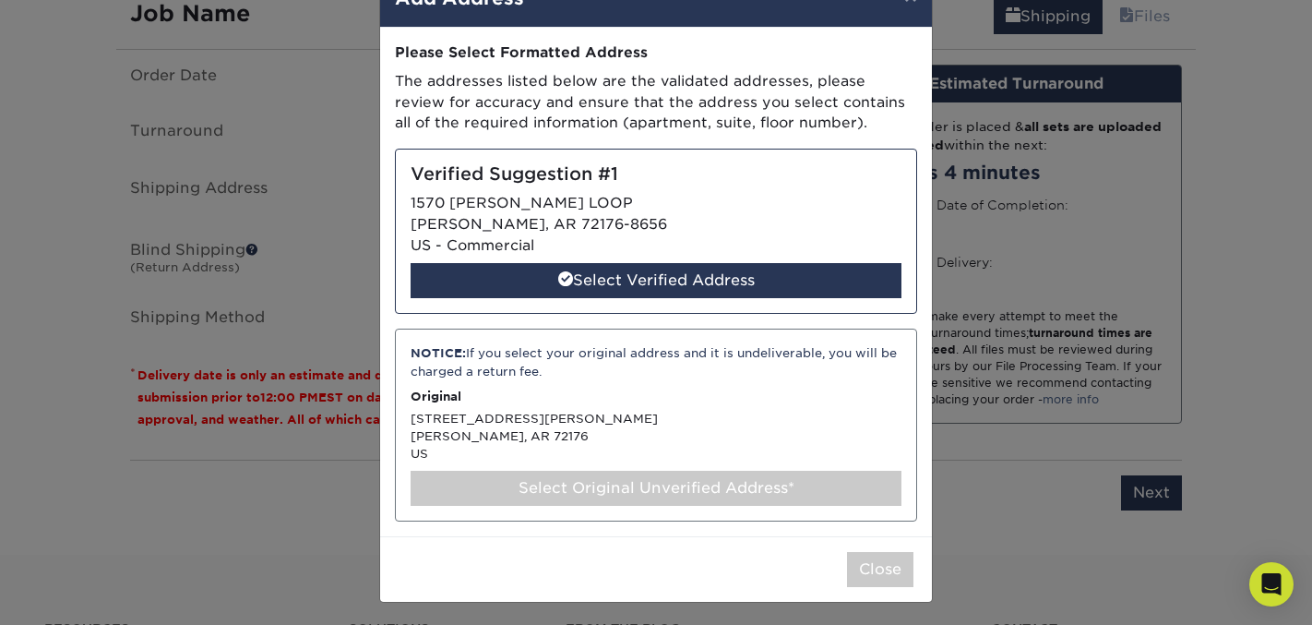
scroll to position [60, 0]
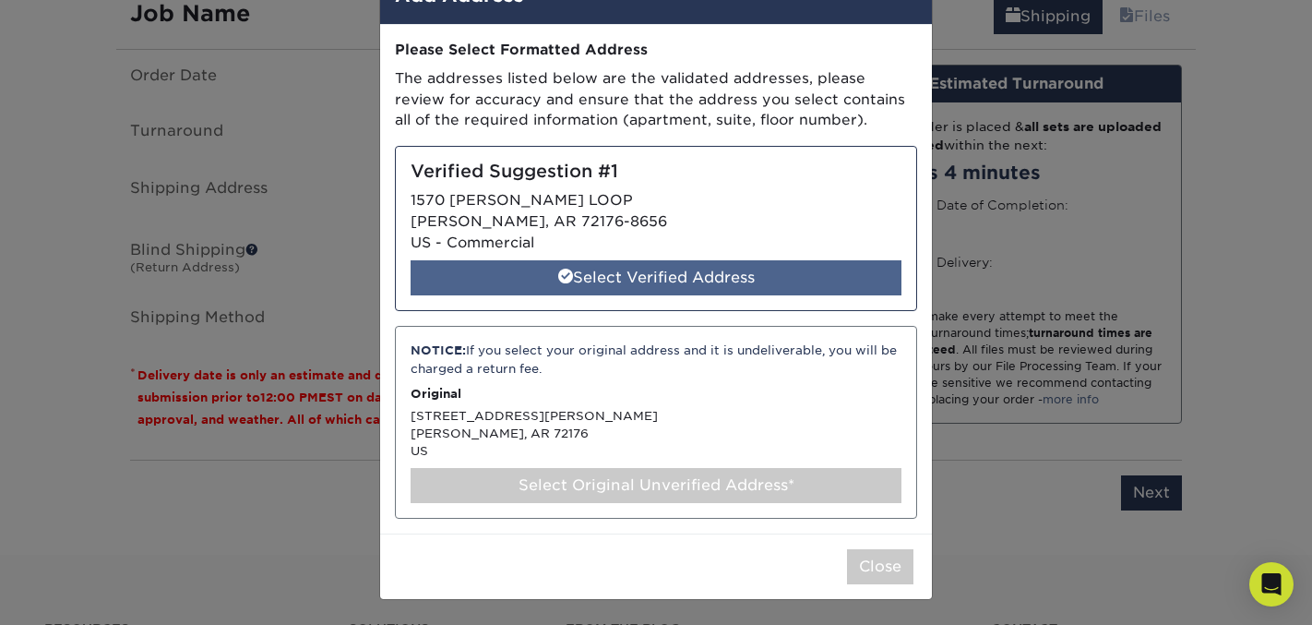
click at [816, 282] on div "Select Verified Address" at bounding box center [656, 277] width 491 height 35
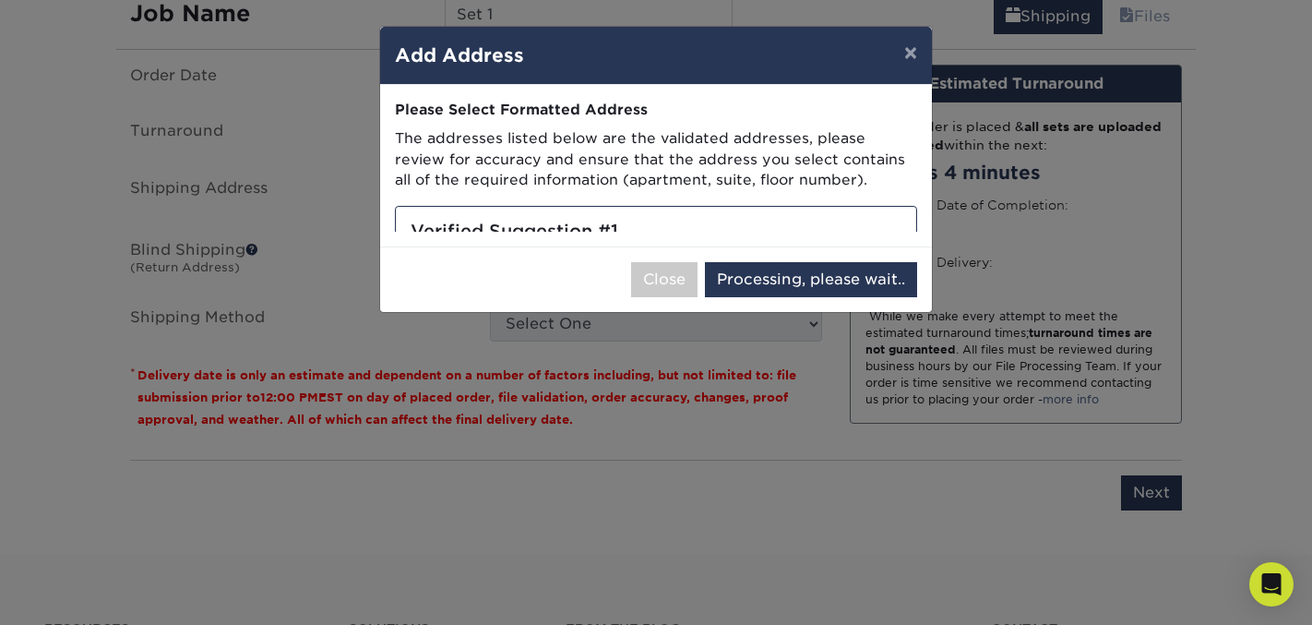
select select "285256"
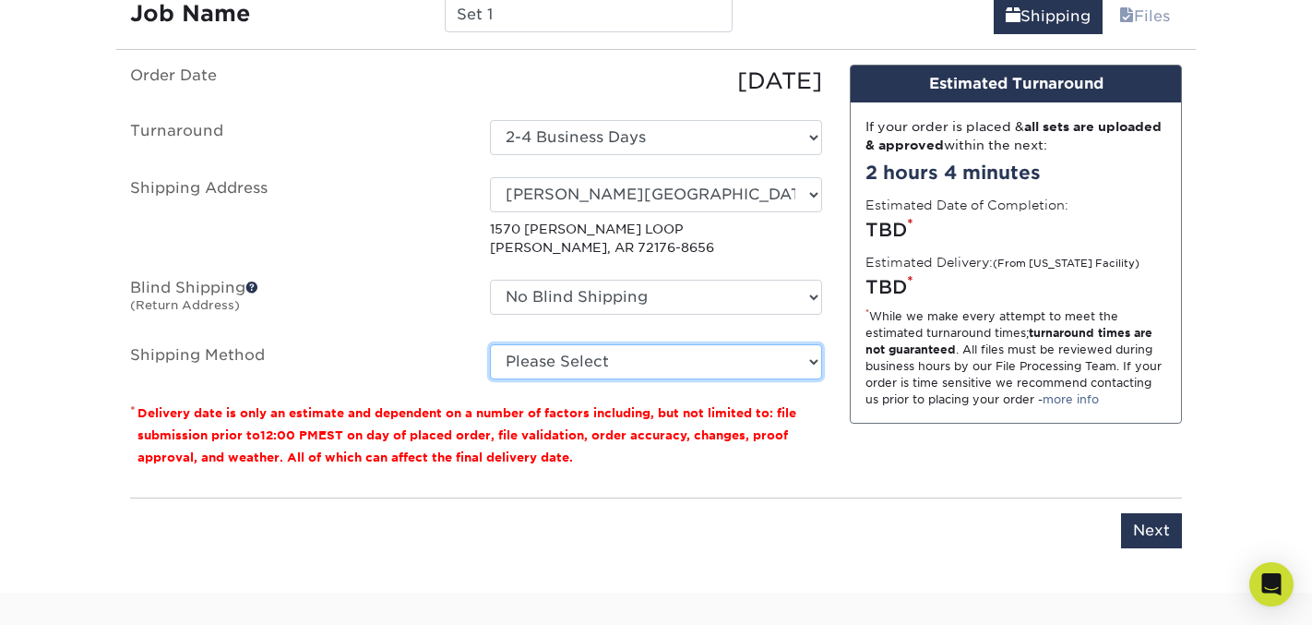
click at [810, 362] on select "Please Select Ground Shipping (+$23.91) 3 Day Shipping Service (+$26.42) 2 Day …" at bounding box center [656, 361] width 332 height 35
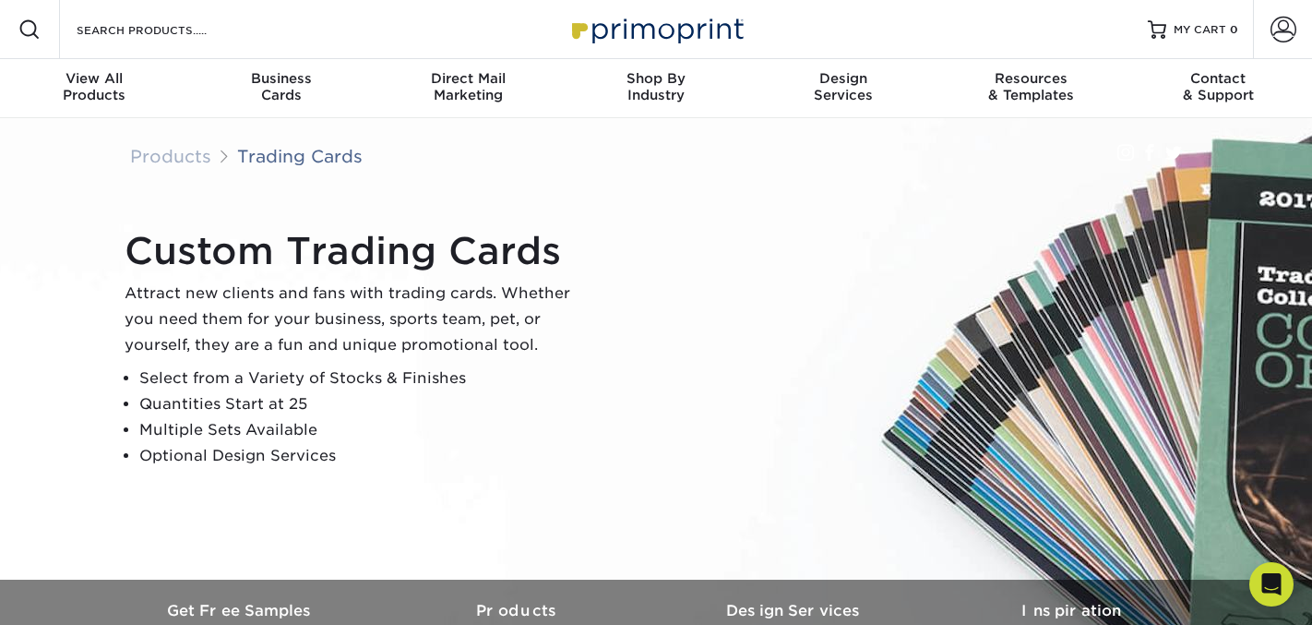
click at [378, 489] on div "Custom Trading Cards Attract new clients and fans with trading cards. Whether y…" at bounding box center [655, 348] width 1107 height 461
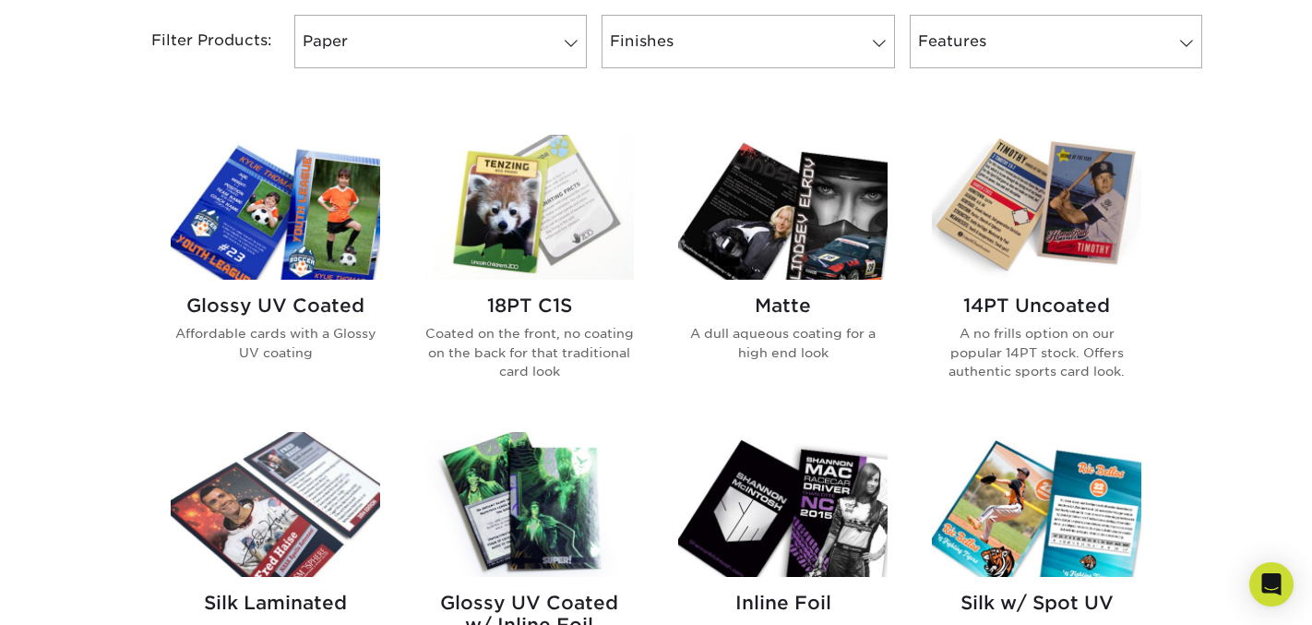
scroll to position [933, 0]
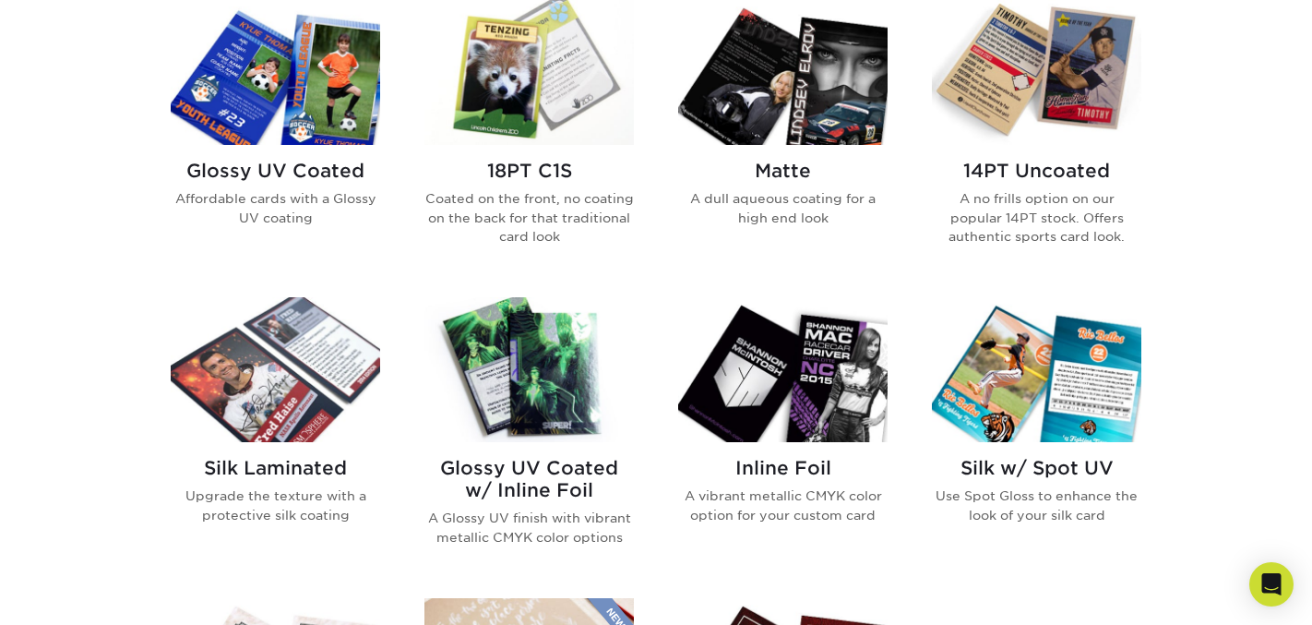
click at [340, 64] on img at bounding box center [275, 72] width 209 height 145
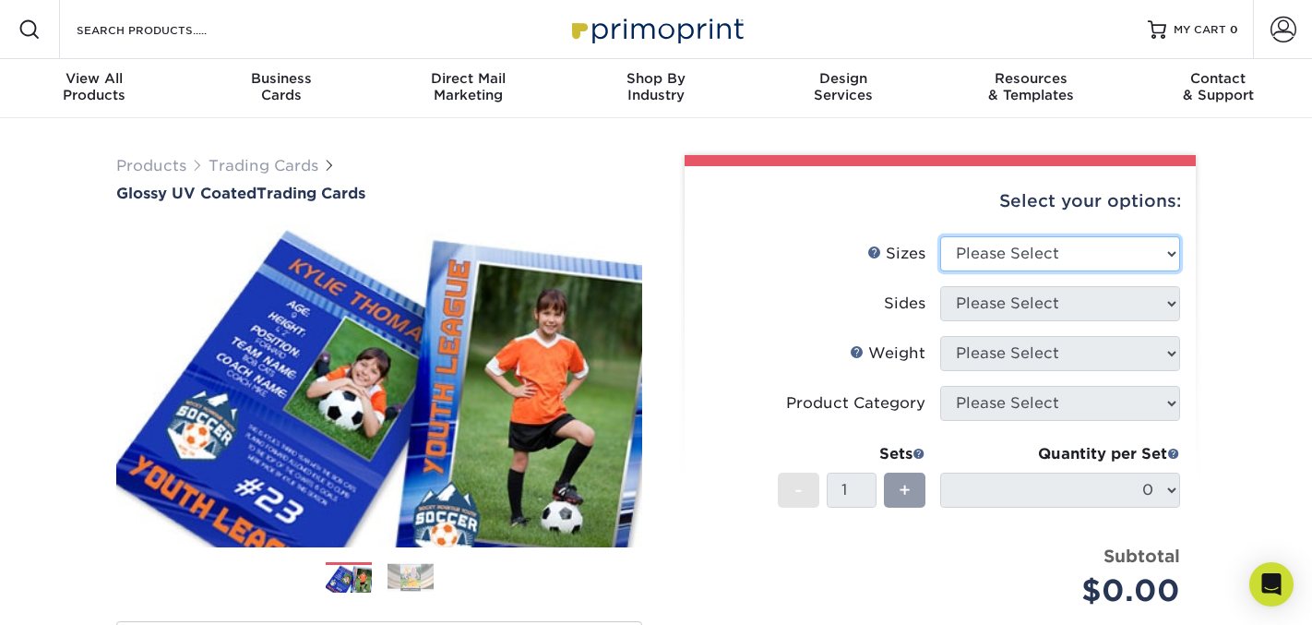
click at [1081, 254] on select "Please Select 2.5" x 3.5"" at bounding box center [1060, 253] width 240 height 35
select select "2.50x3.50"
click at [940, 236] on select "Please Select 2.5" x 3.5"" at bounding box center [1060, 253] width 240 height 35
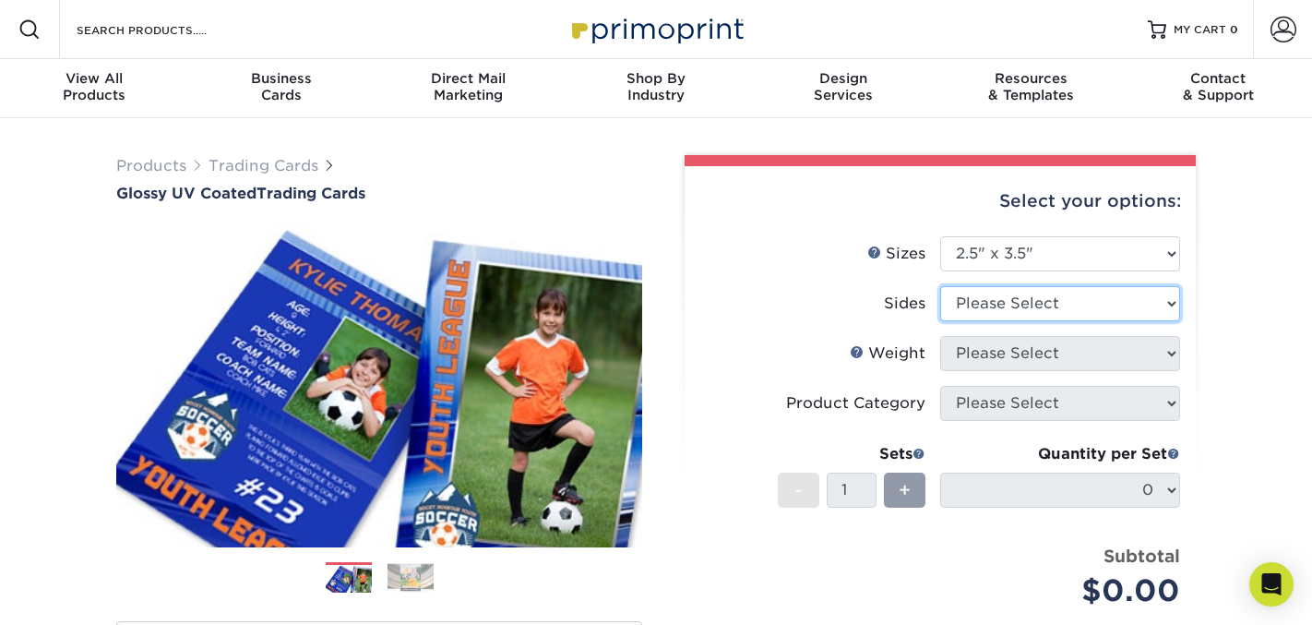
click at [1078, 304] on select "Please Select Print Both Sides Print Front Only" at bounding box center [1060, 303] width 240 height 35
select select "32d3c223-f82c-492b-b915-ba065a00862f"
click at [940, 286] on select "Please Select Print Both Sides Print Front Only" at bounding box center [1060, 303] width 240 height 35
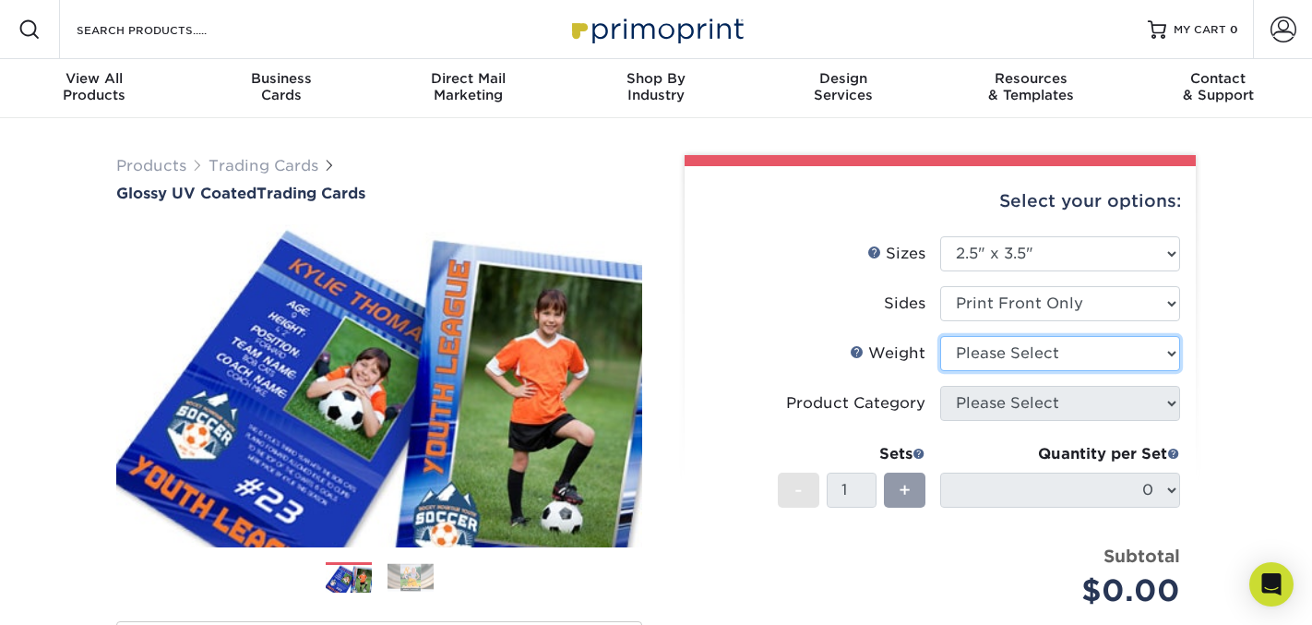
click at [1066, 357] on select "Please Select 16PT 14PT 18PT C1S" at bounding box center [1060, 353] width 240 height 35
select select "18PTC1S"
click at [940, 336] on select "Please Select 16PT 14PT 18PT C1S" at bounding box center [1060, 353] width 240 height 35
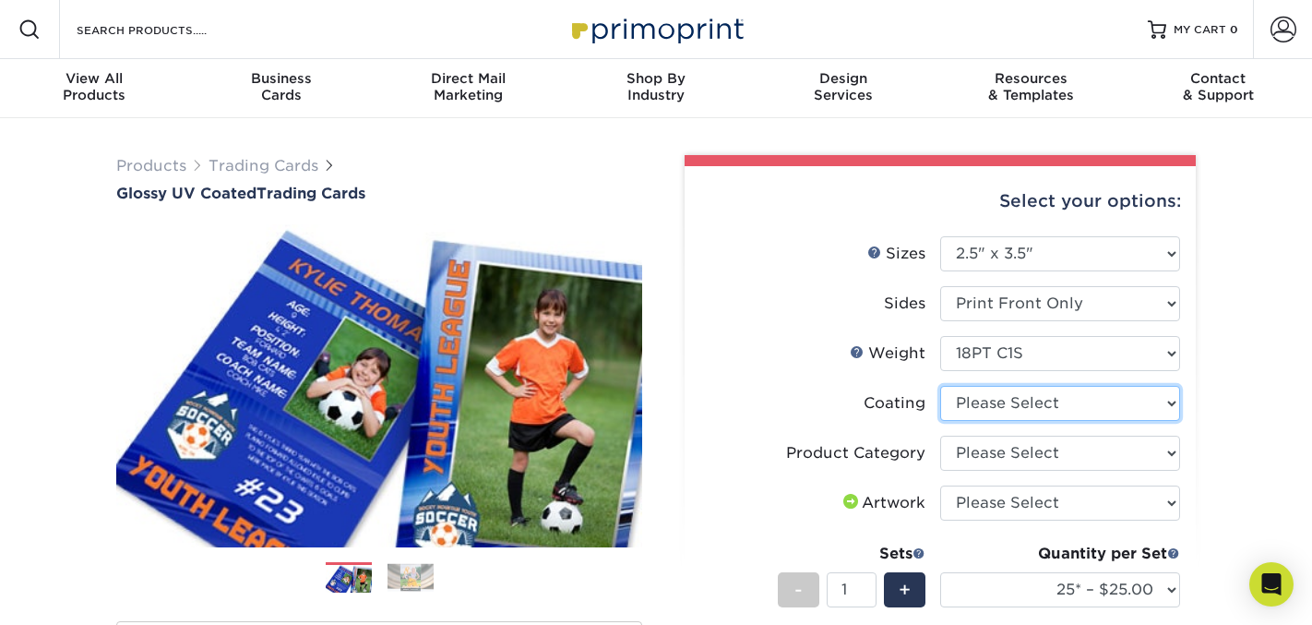
click at [1054, 411] on select at bounding box center [1060, 403] width 240 height 35
select select "1e8116af-acfc-44b1-83dc-8181aa338834"
click at [940, 386] on select at bounding box center [1060, 403] width 240 height 35
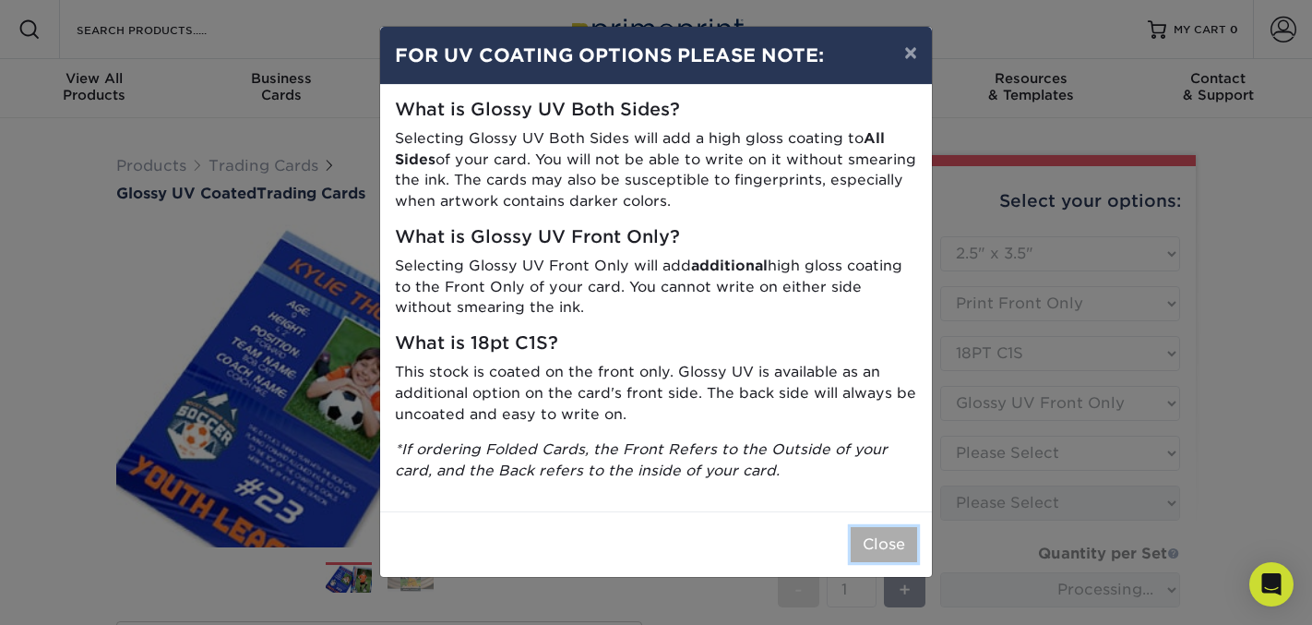
click at [888, 557] on button "Close" at bounding box center [884, 544] width 66 height 35
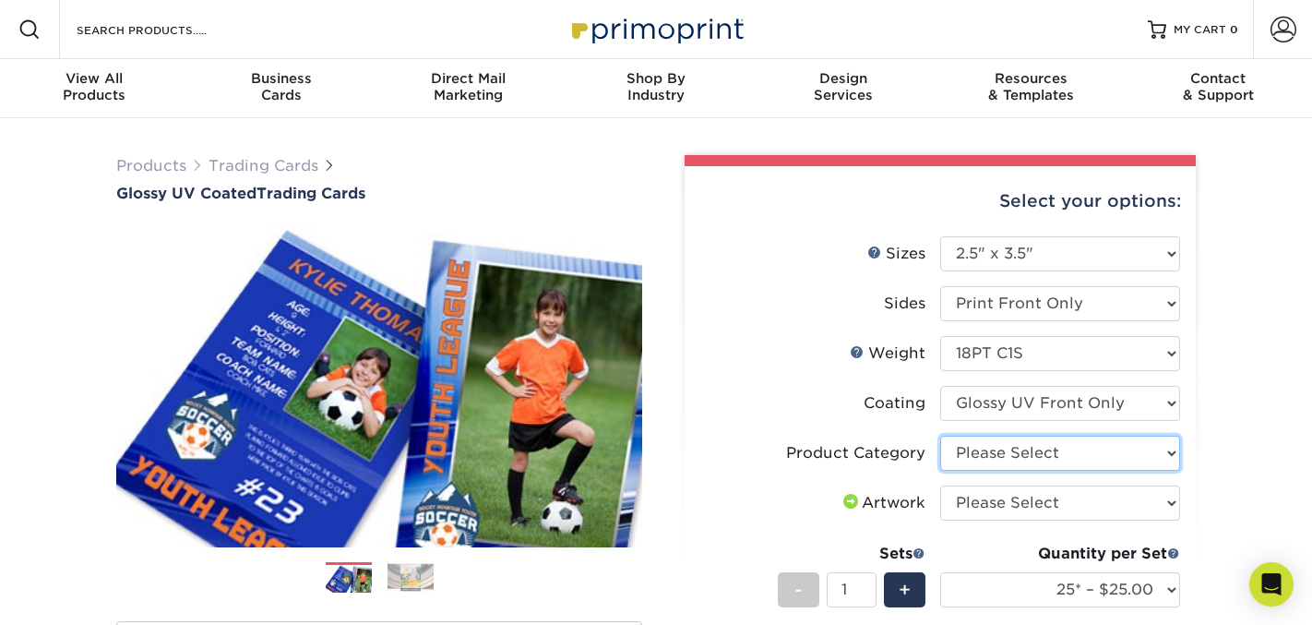
click at [1092, 459] on select "Please Select Trading Cards" at bounding box center [1060, 452] width 240 height 35
select select "c2f9bce9-36c2-409d-b101-c29d9d031e18"
click at [940, 435] on select "Please Select Trading Cards" at bounding box center [1060, 452] width 240 height 35
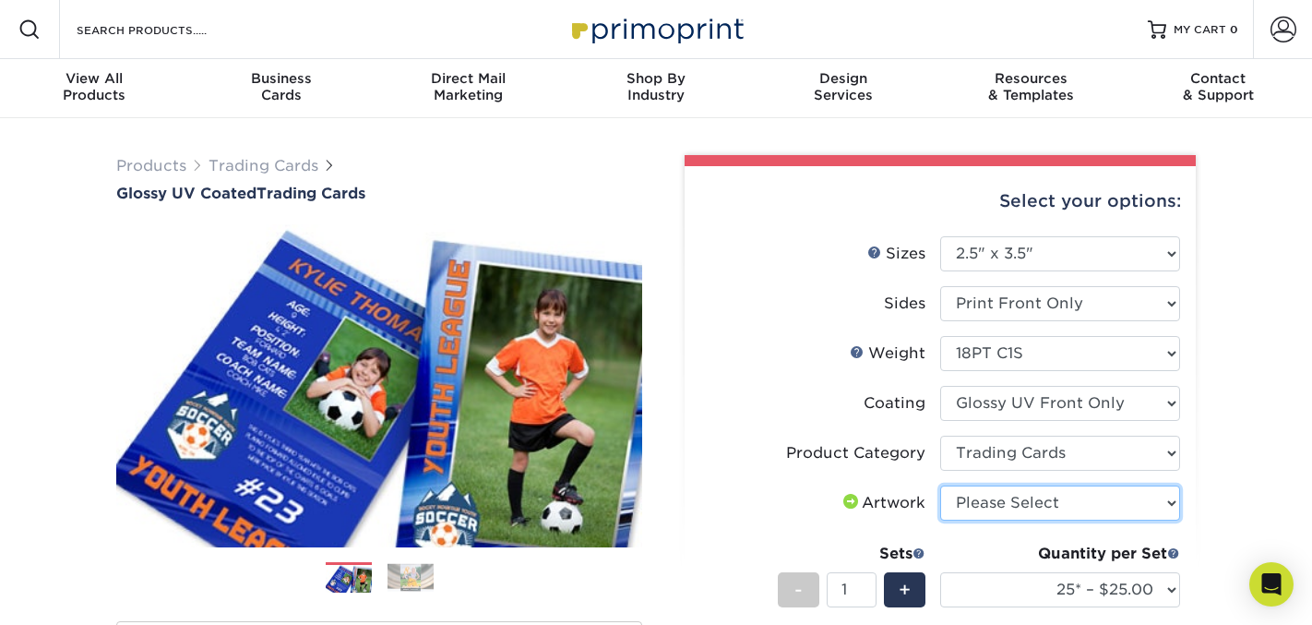
click at [1080, 507] on select "Please Select I will upload files I need a design - $100" at bounding box center [1060, 502] width 240 height 35
select select "upload"
click at [940, 485] on select "Please Select I will upload files I need a design - $100" at bounding box center [1060, 502] width 240 height 35
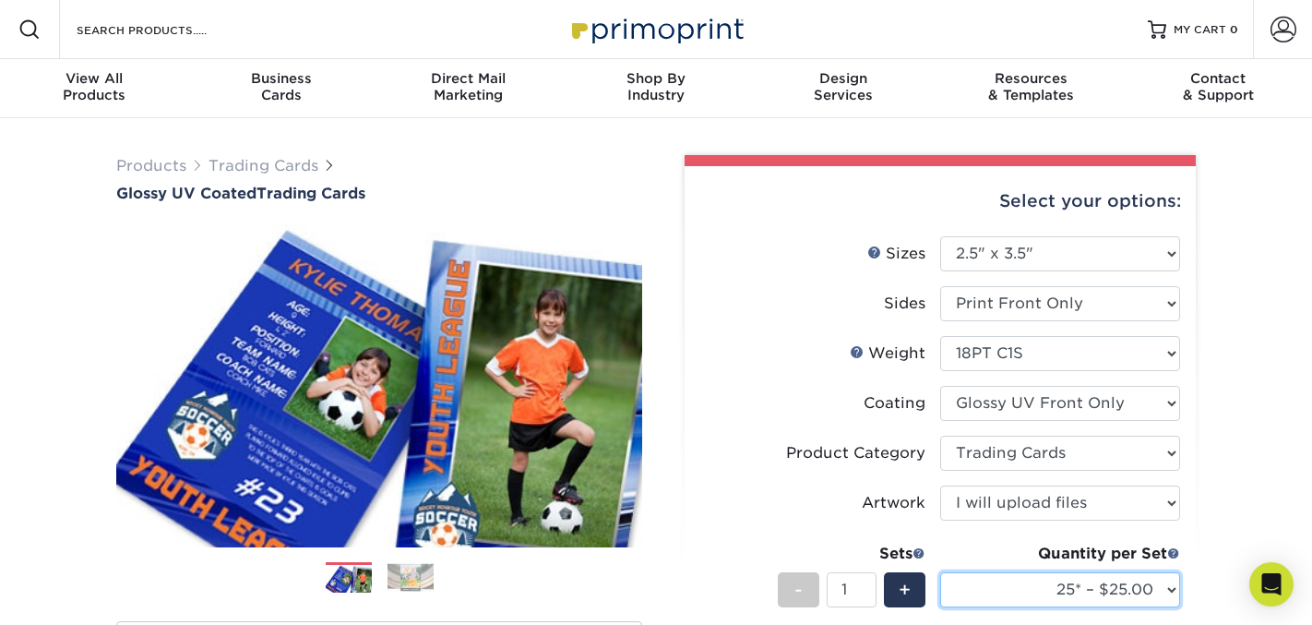
click at [1061, 594] on select "25* – $25.00 50* – $27.00 75* – $28.00 100* – $38.00 250* – $48.00 500 – $58.00…" at bounding box center [1060, 589] width 240 height 35
select select "500 – $58.00"
click at [940, 572] on select "25* – $25.00 50* – $27.00 75* – $28.00 100* – $38.00 250* – $48.00 500 – $58.00…" at bounding box center [1060, 589] width 240 height 35
click at [1169, 585] on select "25* – $25.00 50* – $27.00 75* – $28.00 100* – $38.00 250* – $48.00 500 – $58.00…" at bounding box center [1060, 589] width 240 height 35
click at [940, 572] on select "25* – $25.00 50* – $27.00 75* – $28.00 100* – $38.00 250* – $48.00 500 – $58.00…" at bounding box center [1060, 589] width 240 height 35
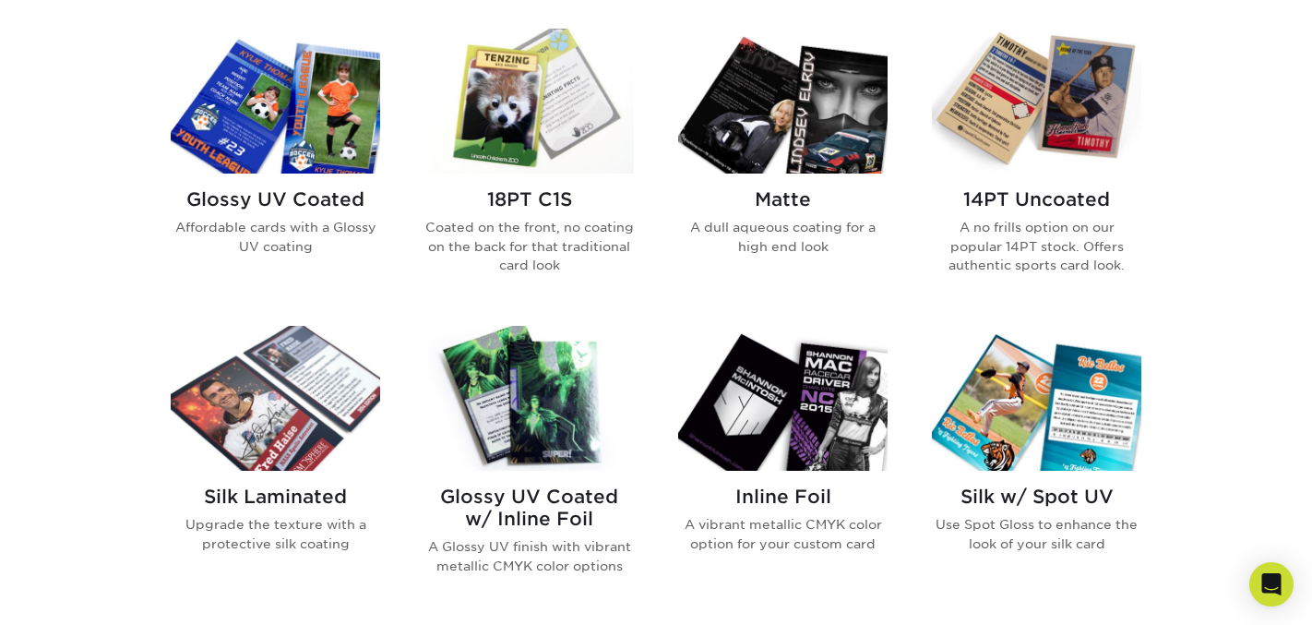
scroll to position [909, 0]
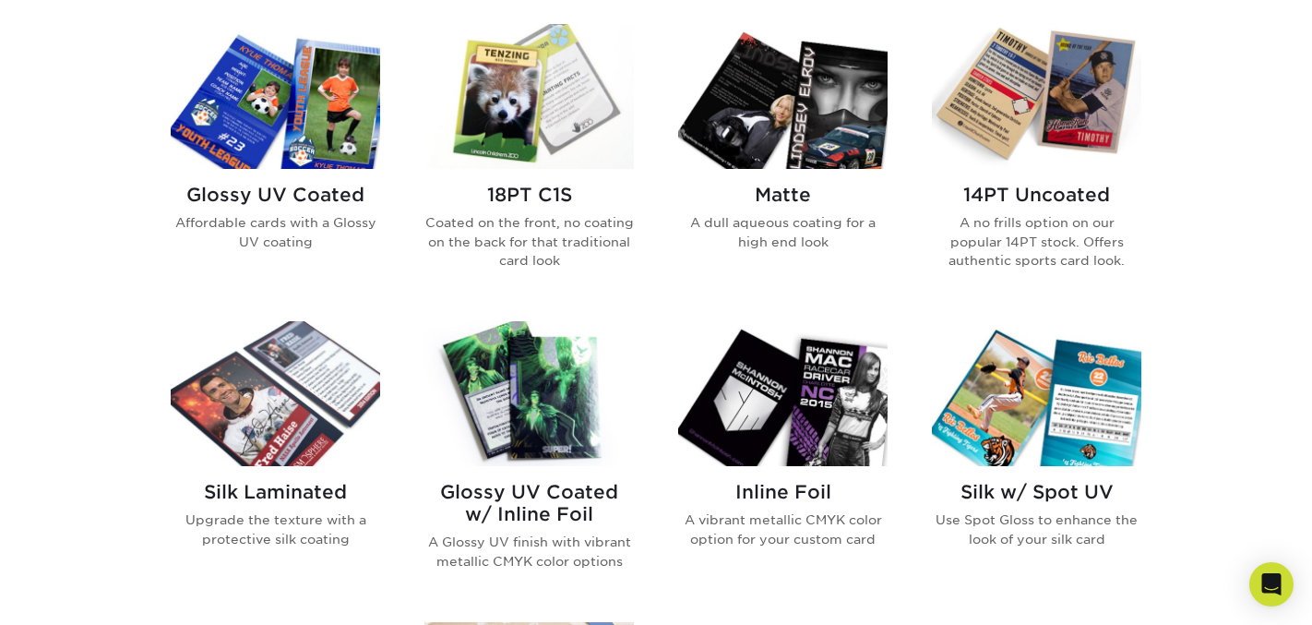
click at [526, 189] on h2 "18PT C1S" at bounding box center [528, 195] width 209 height 22
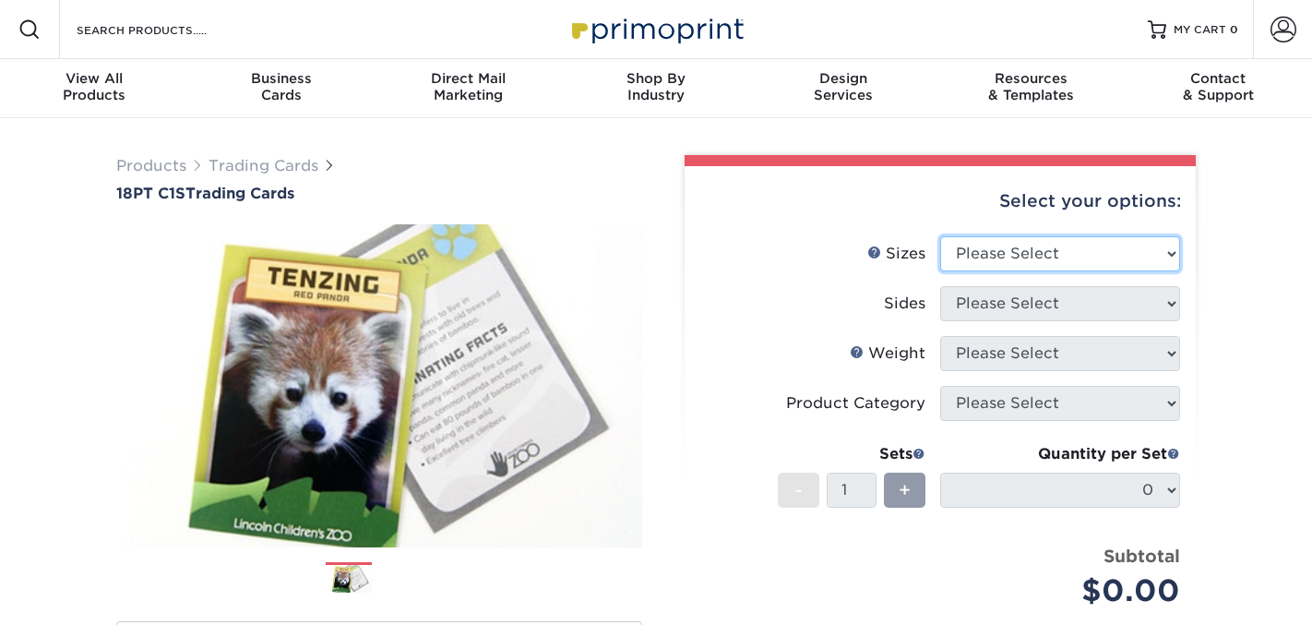
click at [1128, 256] on select "Please Select 2.5" x 3.5"" at bounding box center [1060, 253] width 240 height 35
select select "2.50x3.50"
click at [940, 236] on select "Please Select 2.5" x 3.5"" at bounding box center [1060, 253] width 240 height 35
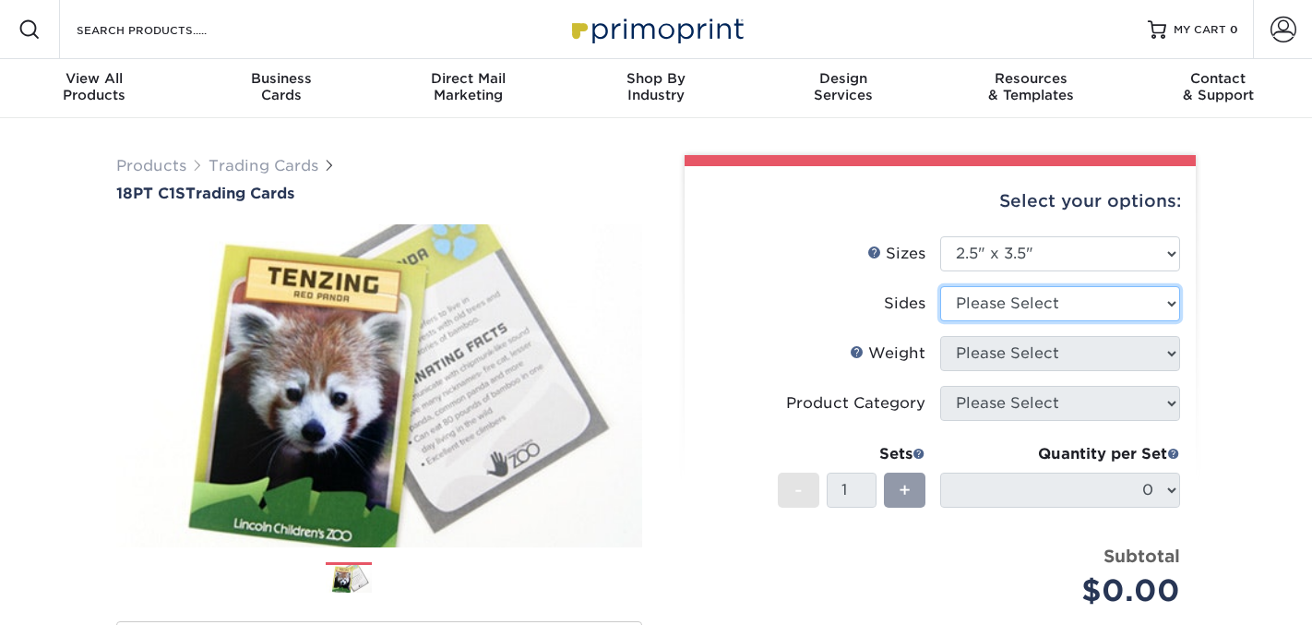
click at [1115, 298] on select "Please Select Print Both Sides Print Front Only" at bounding box center [1060, 303] width 240 height 35
select select "13abbda7-1d64-4f25-8bb2-c179b224825d"
click at [940, 286] on select "Please Select Print Both Sides Print Front Only" at bounding box center [1060, 303] width 240 height 35
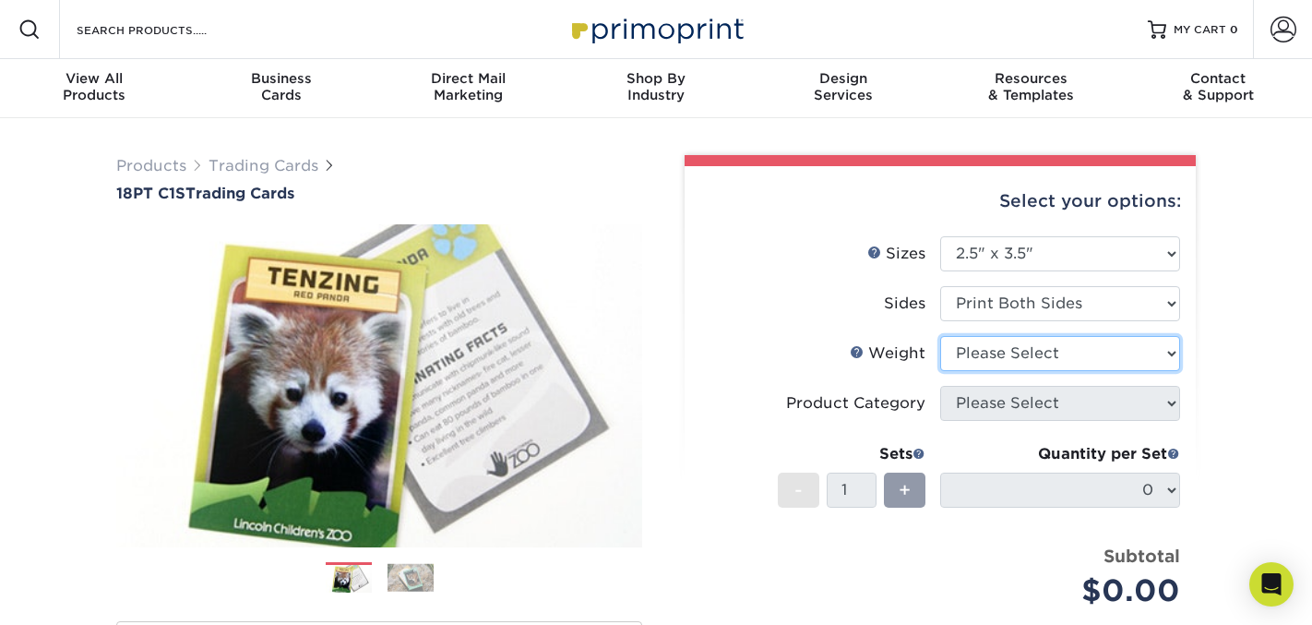
click at [1100, 348] on select "Please Select 18PT C1S" at bounding box center [1060, 353] width 240 height 35
select select "18PTC1S"
click at [940, 336] on select "Please Select 18PT C1S" at bounding box center [1060, 353] width 240 height 35
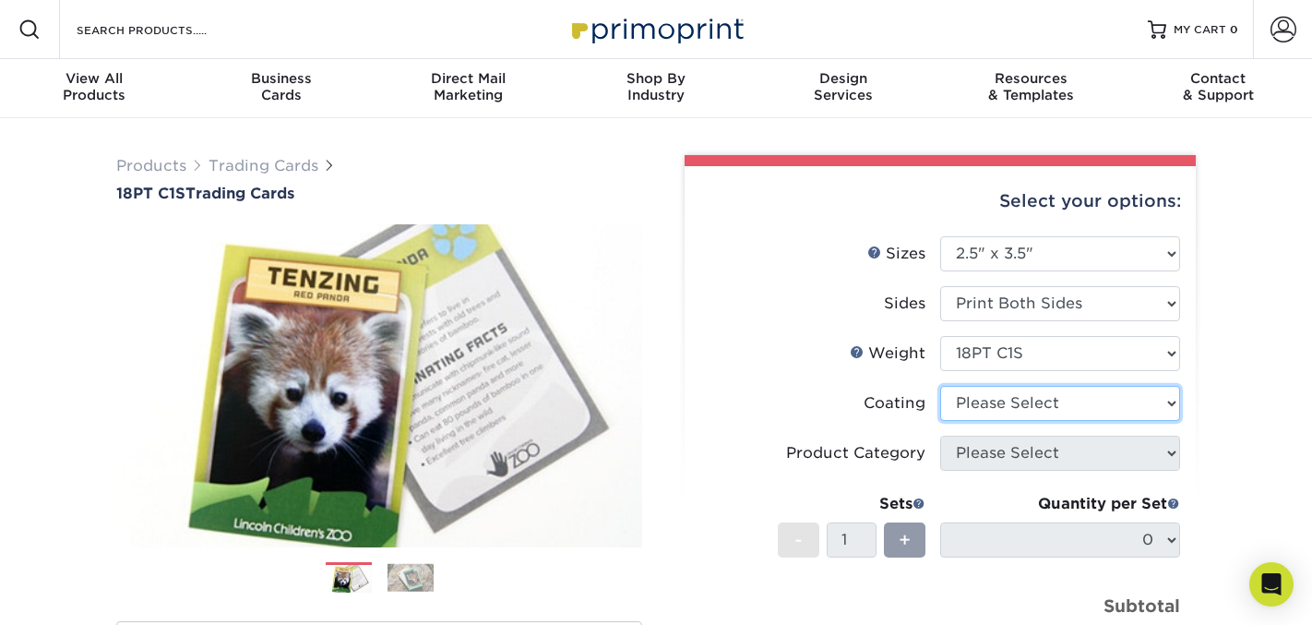
click at [1086, 401] on select at bounding box center [1060, 403] width 240 height 35
select select "1e8116af-acfc-44b1-83dc-8181aa338834"
click at [940, 386] on select at bounding box center [1060, 403] width 240 height 35
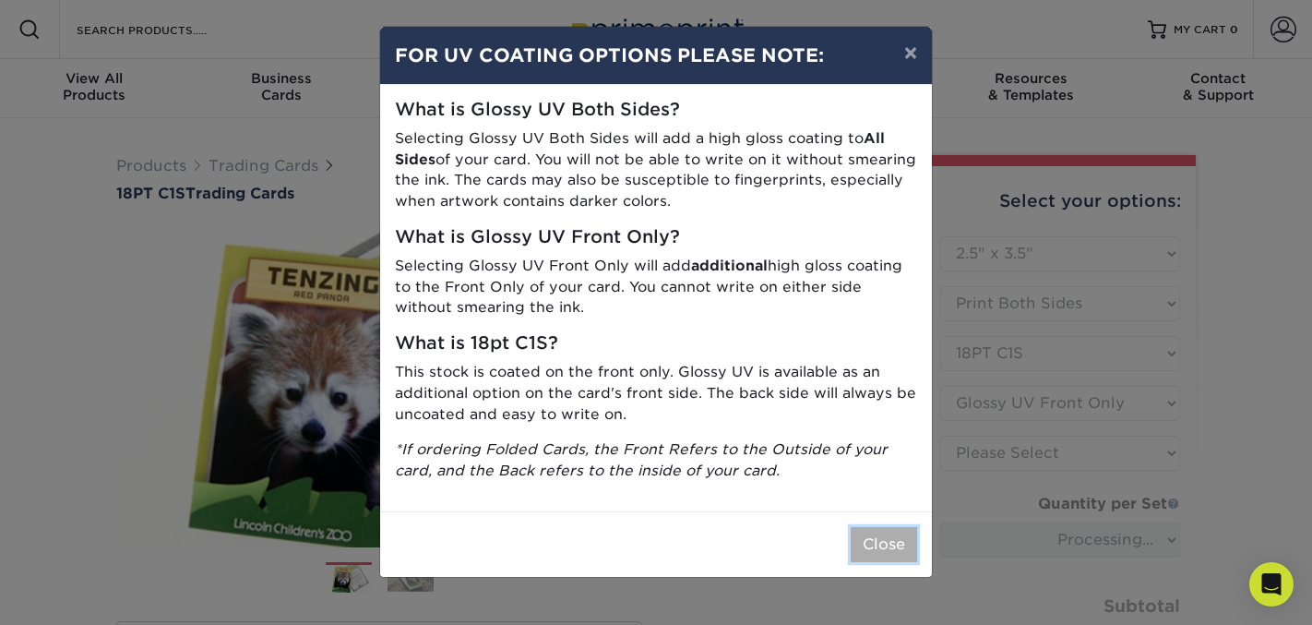
click at [892, 544] on button "Close" at bounding box center [884, 544] width 66 height 35
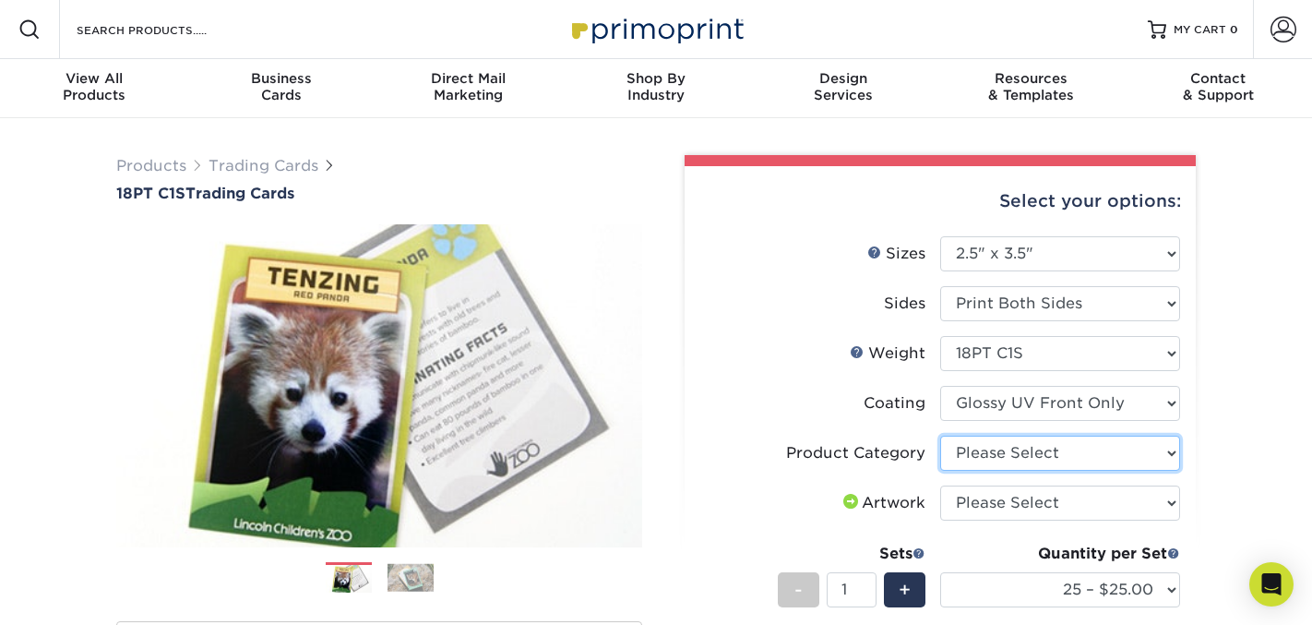
click at [1110, 449] on select "Please Select Trading Cards" at bounding box center [1060, 452] width 240 height 35
select select "c2f9bce9-36c2-409d-b101-c29d9d031e18"
click at [940, 435] on select "Please Select Trading Cards" at bounding box center [1060, 452] width 240 height 35
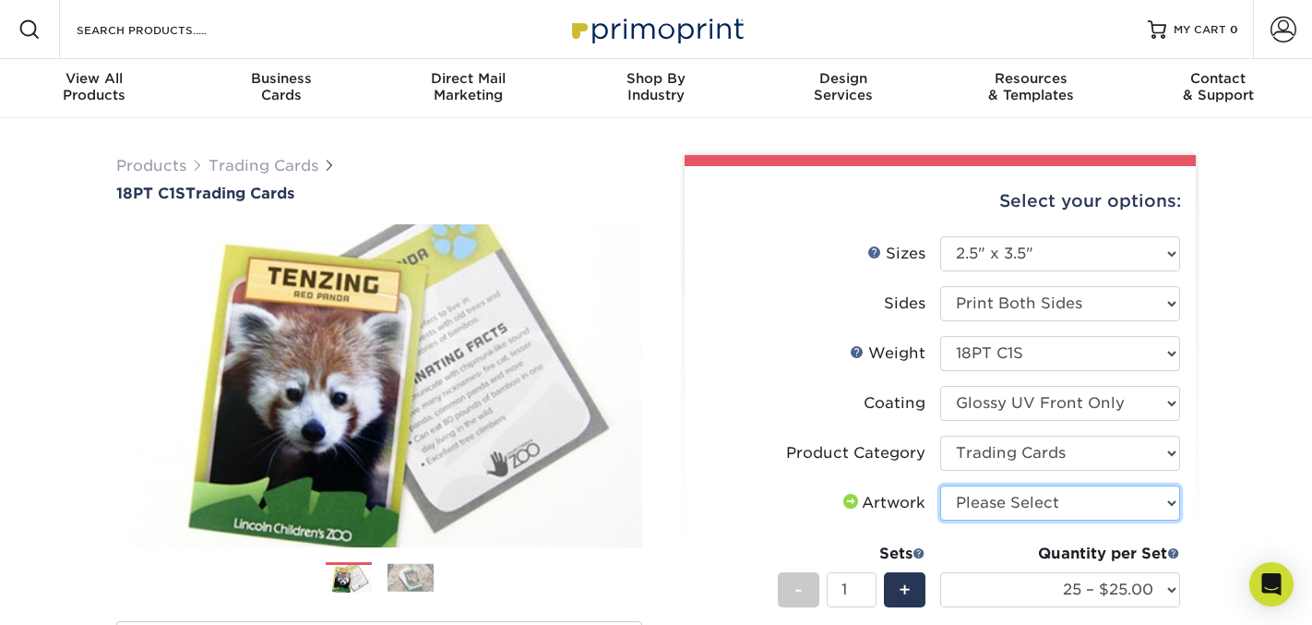
click at [1097, 497] on select "Please Select I will upload files I need a design - $100" at bounding box center [1060, 502] width 240 height 35
select select "upload"
click at [940, 485] on select "Please Select I will upload files I need a design - $100" at bounding box center [1060, 502] width 240 height 35
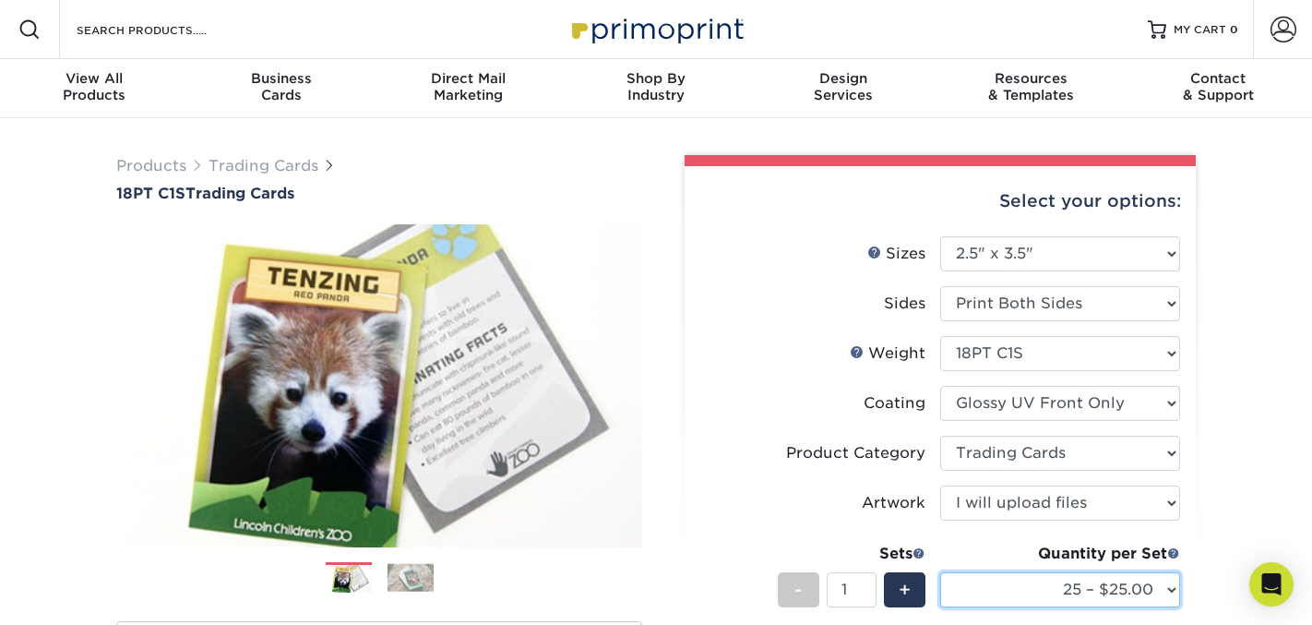
click at [1118, 589] on select "25 – $25.00 50 – $29.00 75 – $37.00 100 – $41.00 250 – $48.00 500 – $58.00 1000…" at bounding box center [1060, 589] width 240 height 35
select select "500 – $58.00"
click at [940, 572] on select "25 – $25.00 50 – $29.00 75 – $37.00 100 – $41.00 250 – $48.00 500 – $58.00 1000…" at bounding box center [1060, 589] width 240 height 35
